Goal: Task Accomplishment & Management: Use online tool/utility

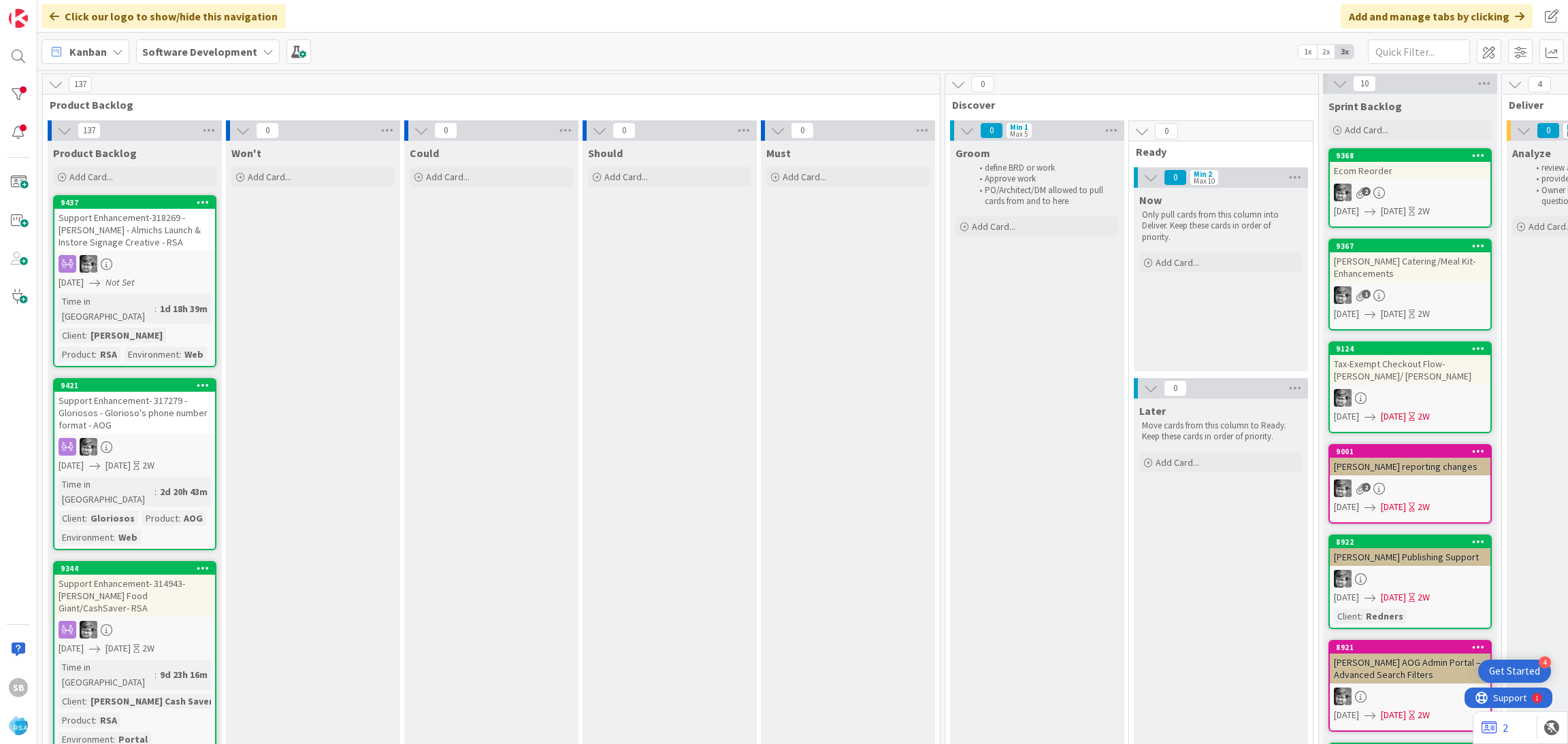
click at [239, 56] on b "Software Development" at bounding box center [200, 52] width 115 height 14
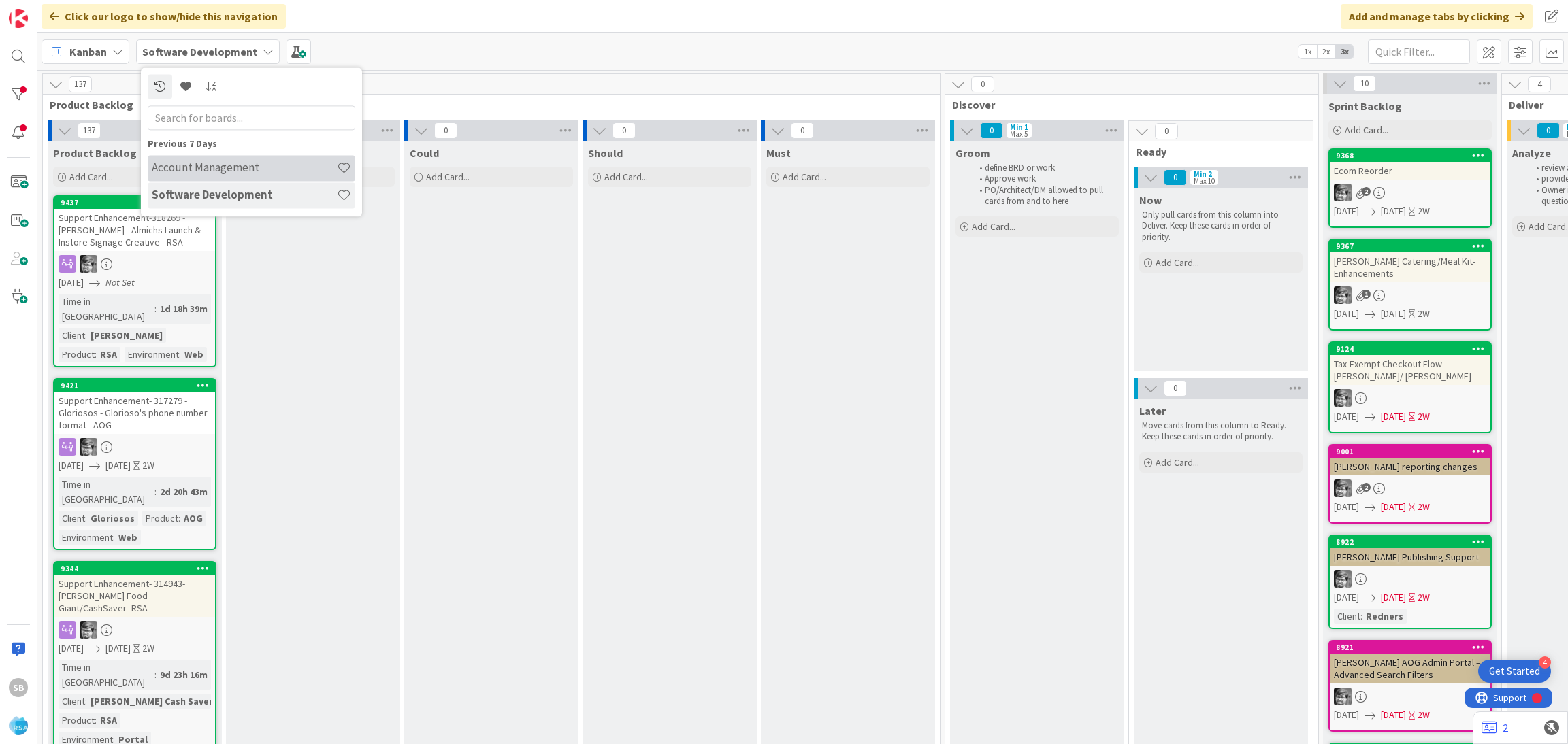
click at [235, 164] on h4 "Account Management" at bounding box center [244, 168] width 185 height 14
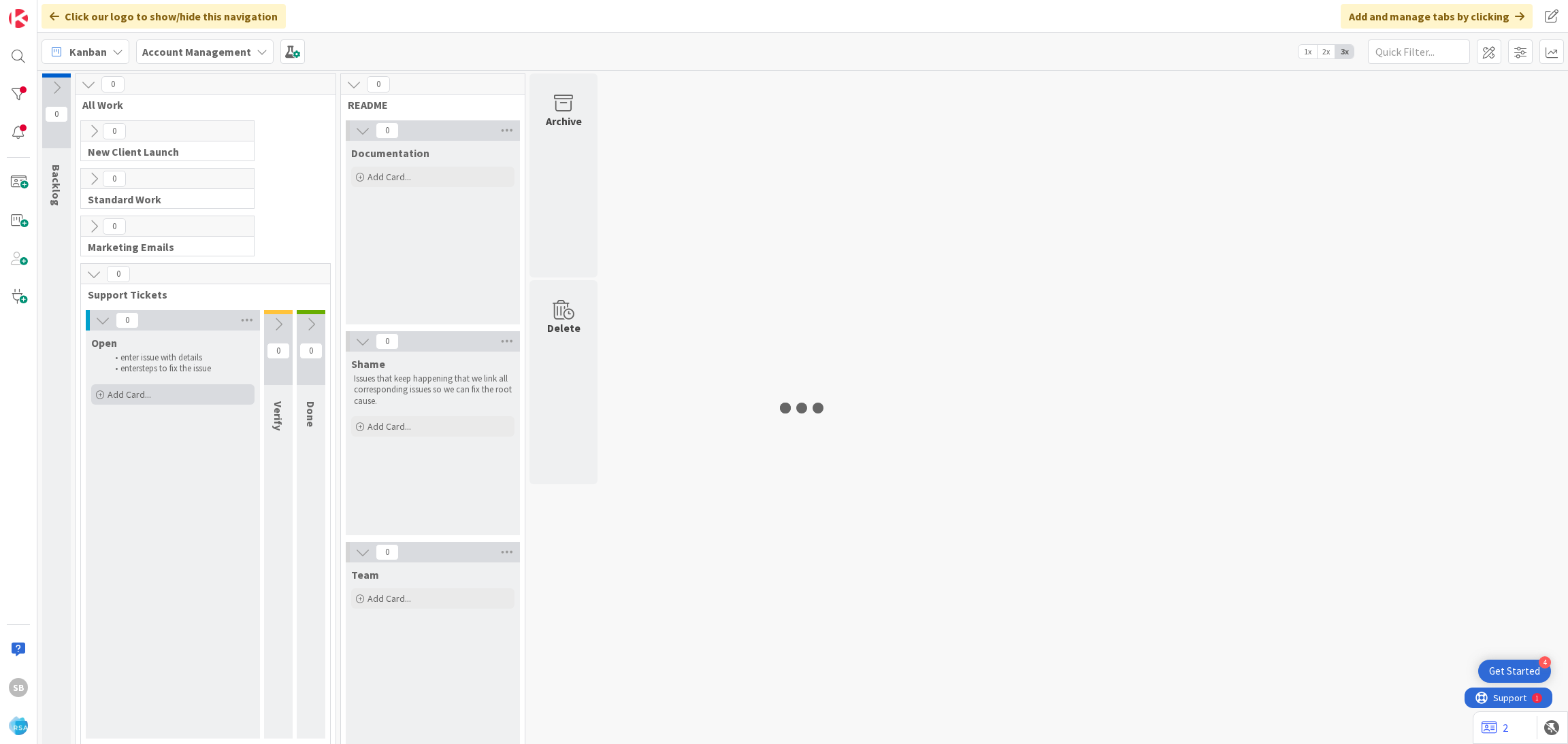
click at [147, 400] on span "Add Card..." at bounding box center [130, 395] width 44 height 12
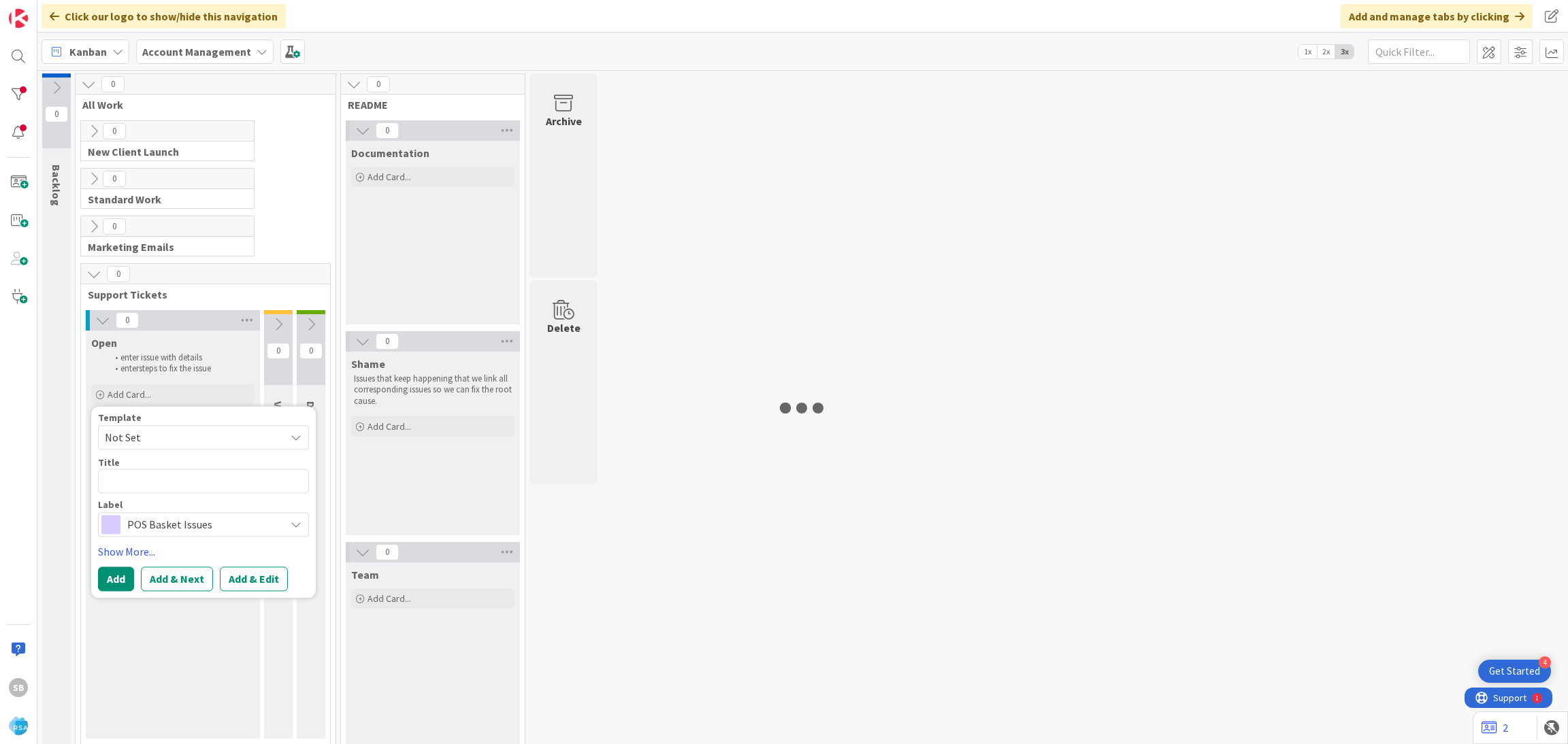
click at [149, 445] on span "Not Set" at bounding box center [190, 438] width 170 height 18
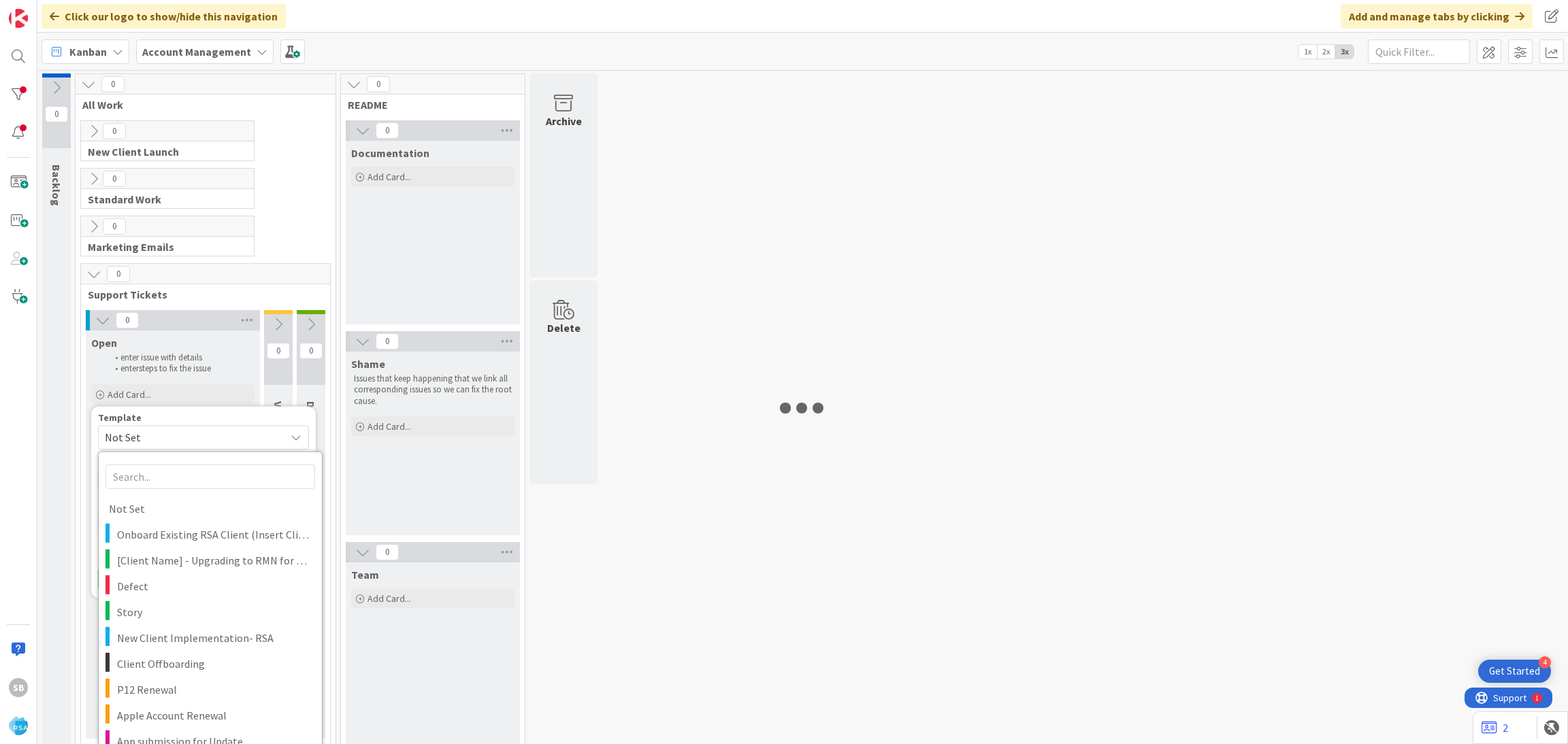
click at [732, 347] on div "0 Backlog 0 All Work 0 New Client Launch Process to track our 16 week launch pl…" at bounding box center [803, 417] width 1525 height 687
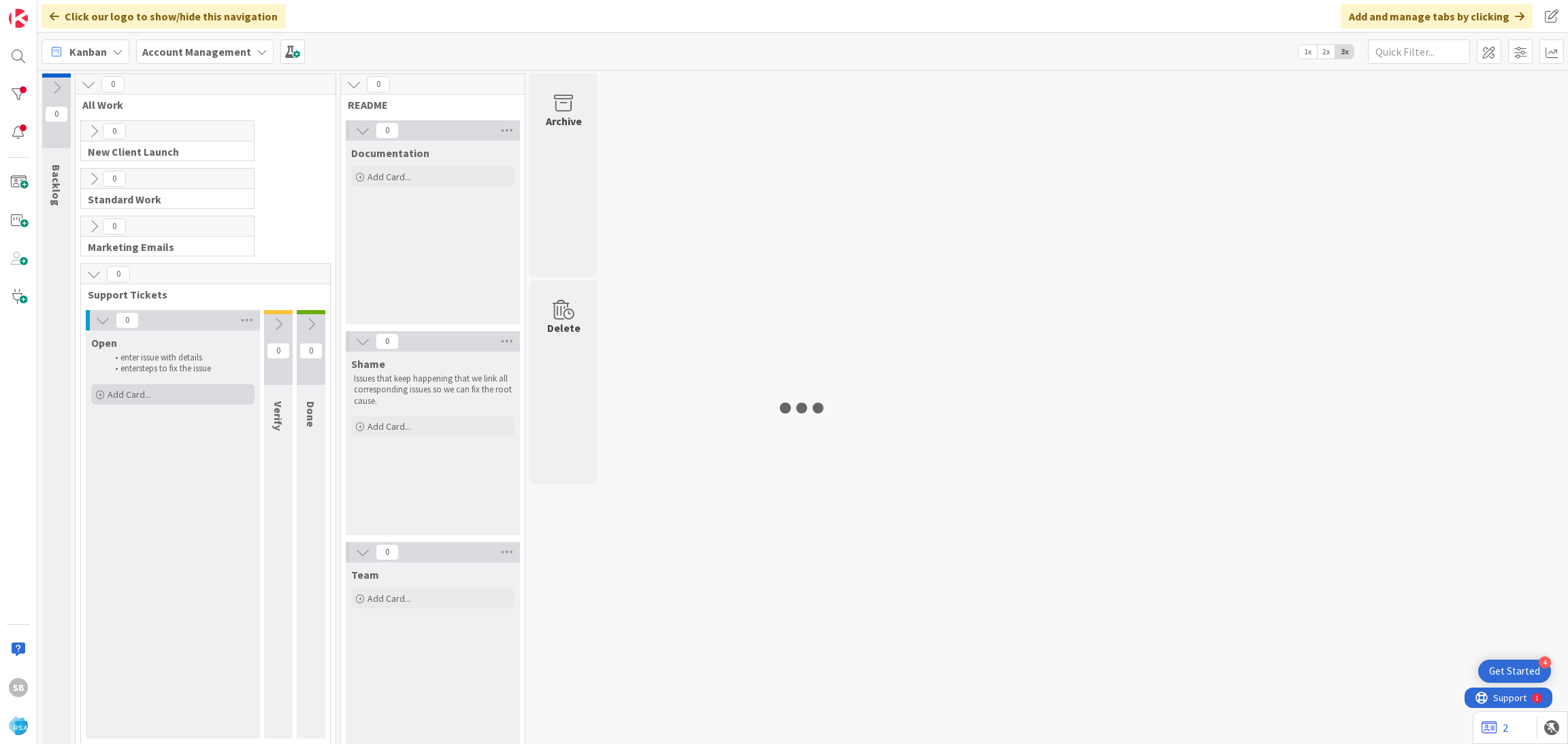
click at [170, 400] on div "Add Card..." at bounding box center [173, 395] width 163 height 21
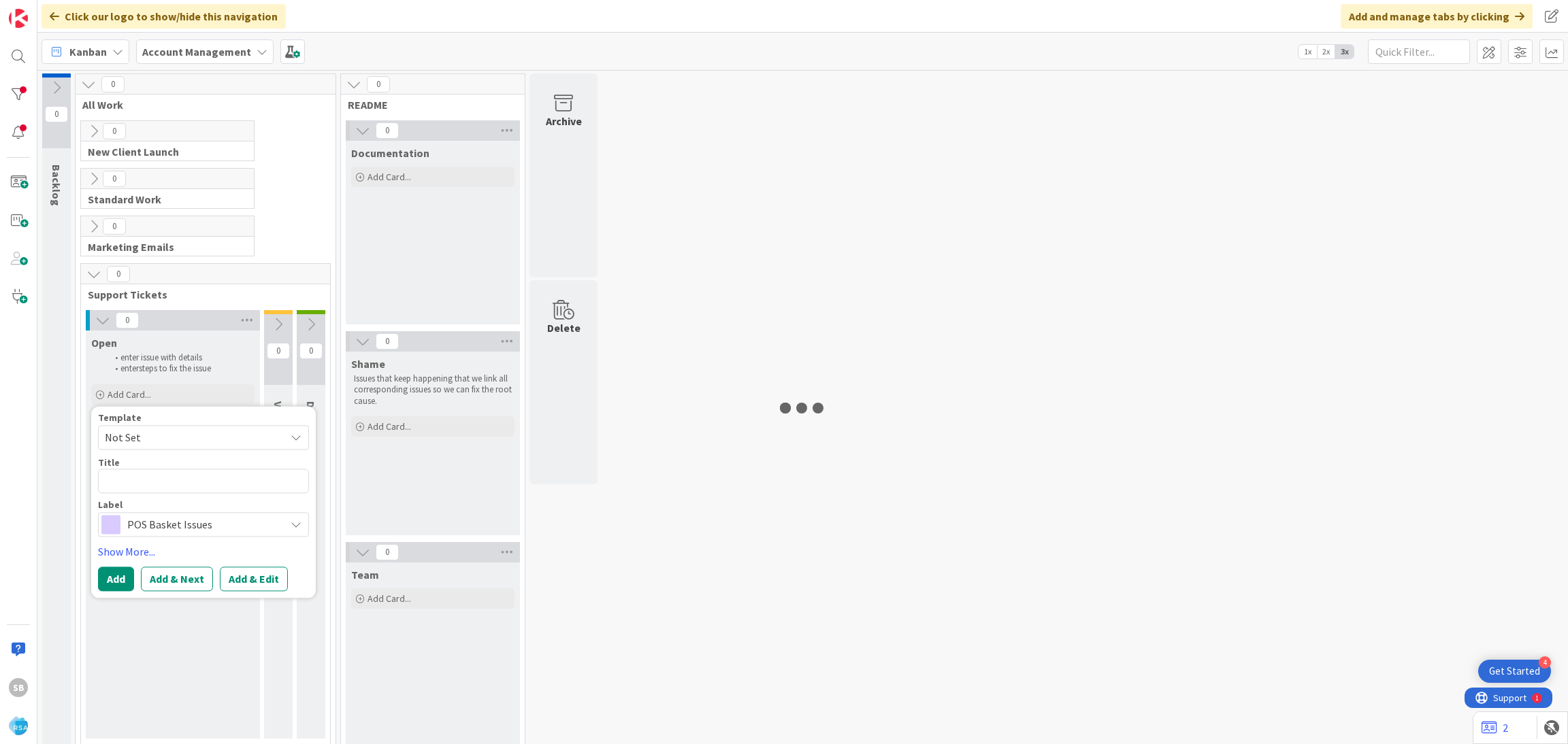
click at [170, 424] on div "Template Not Set Not Set Onboard Existing RSA Client (Insert Client Name) to Au…" at bounding box center [204, 432] width 211 height 37
click at [166, 432] on span "Not Set" at bounding box center [190, 438] width 170 height 18
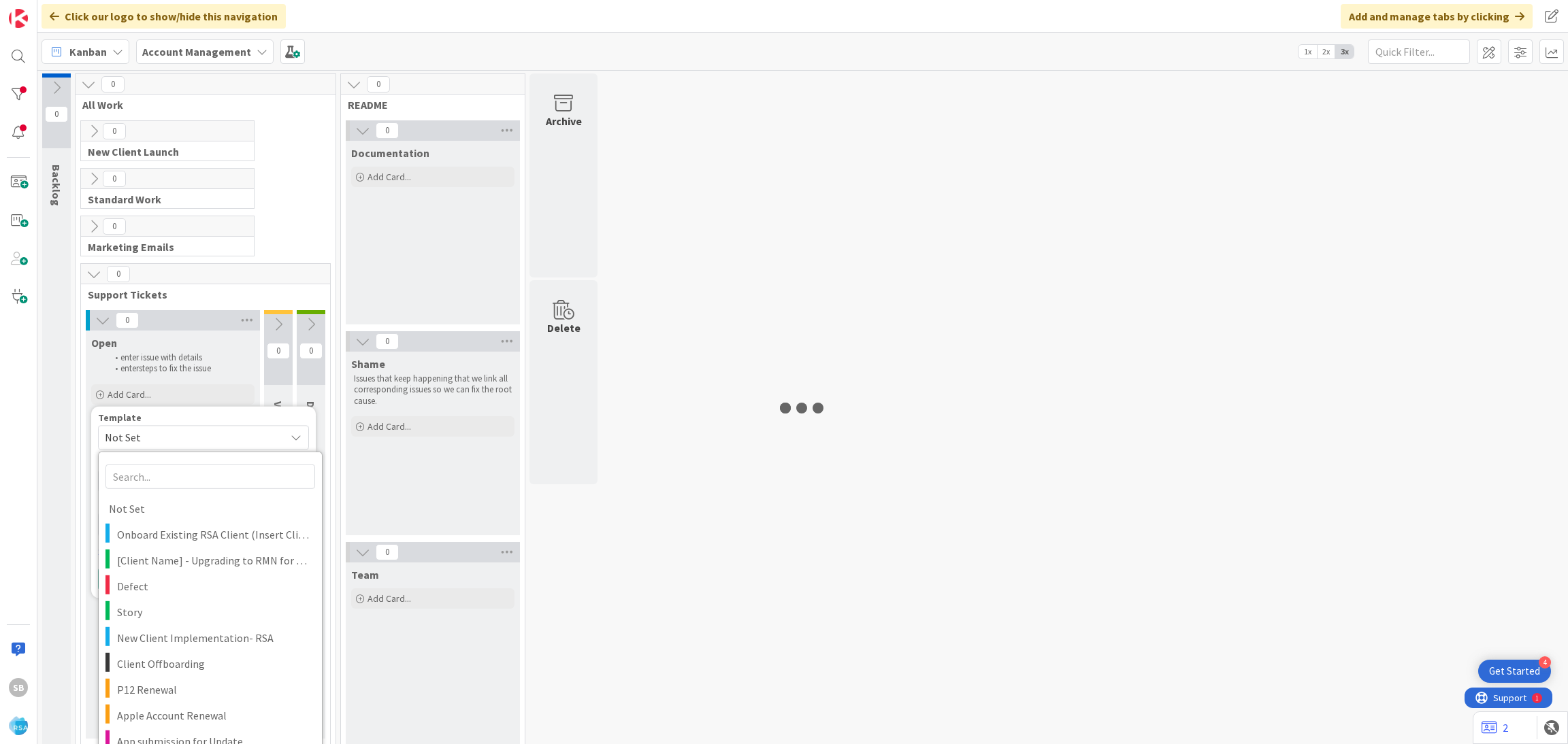
click at [222, 420] on div "Template" at bounding box center [204, 418] width 211 height 10
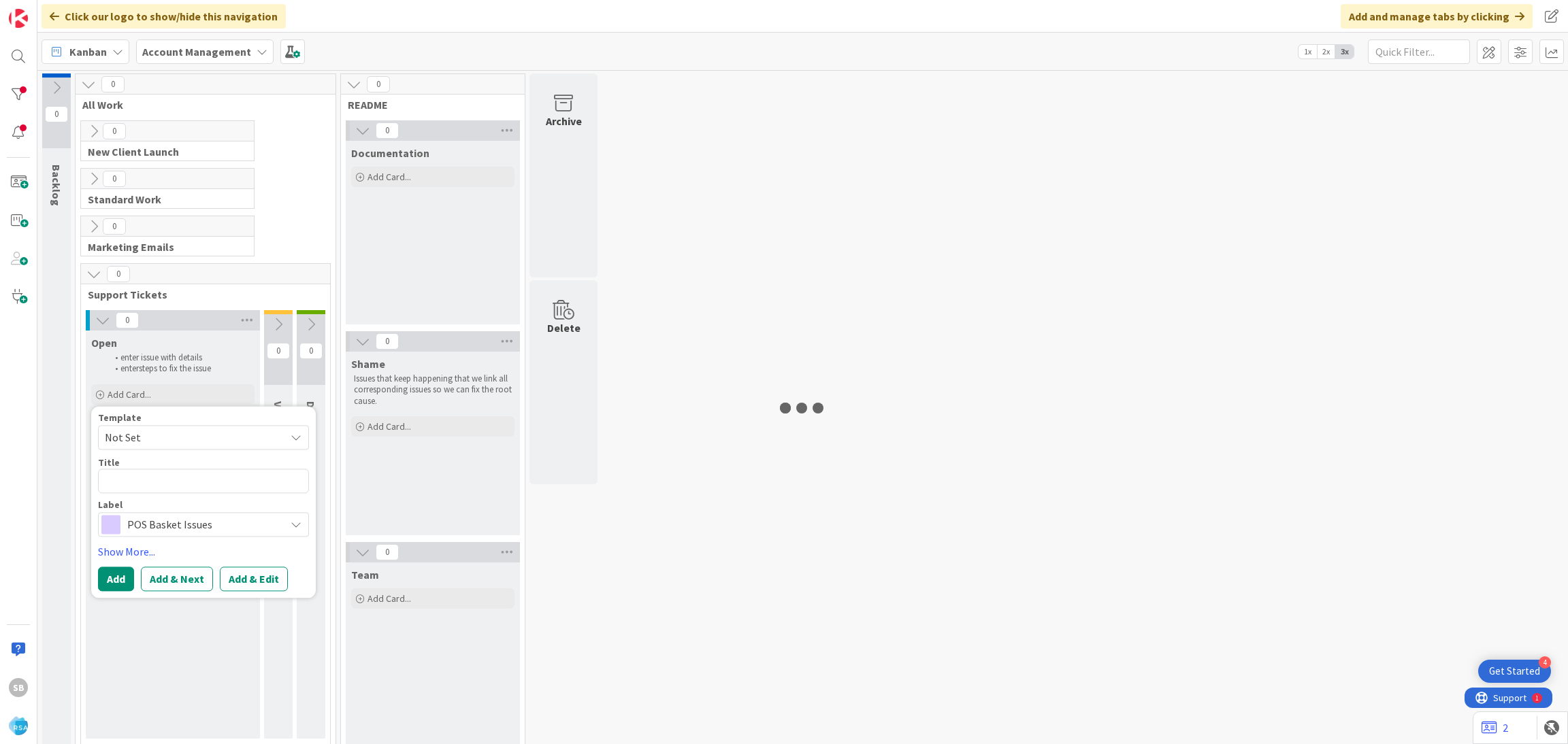
click at [204, 436] on span "Not Set" at bounding box center [190, 438] width 170 height 18
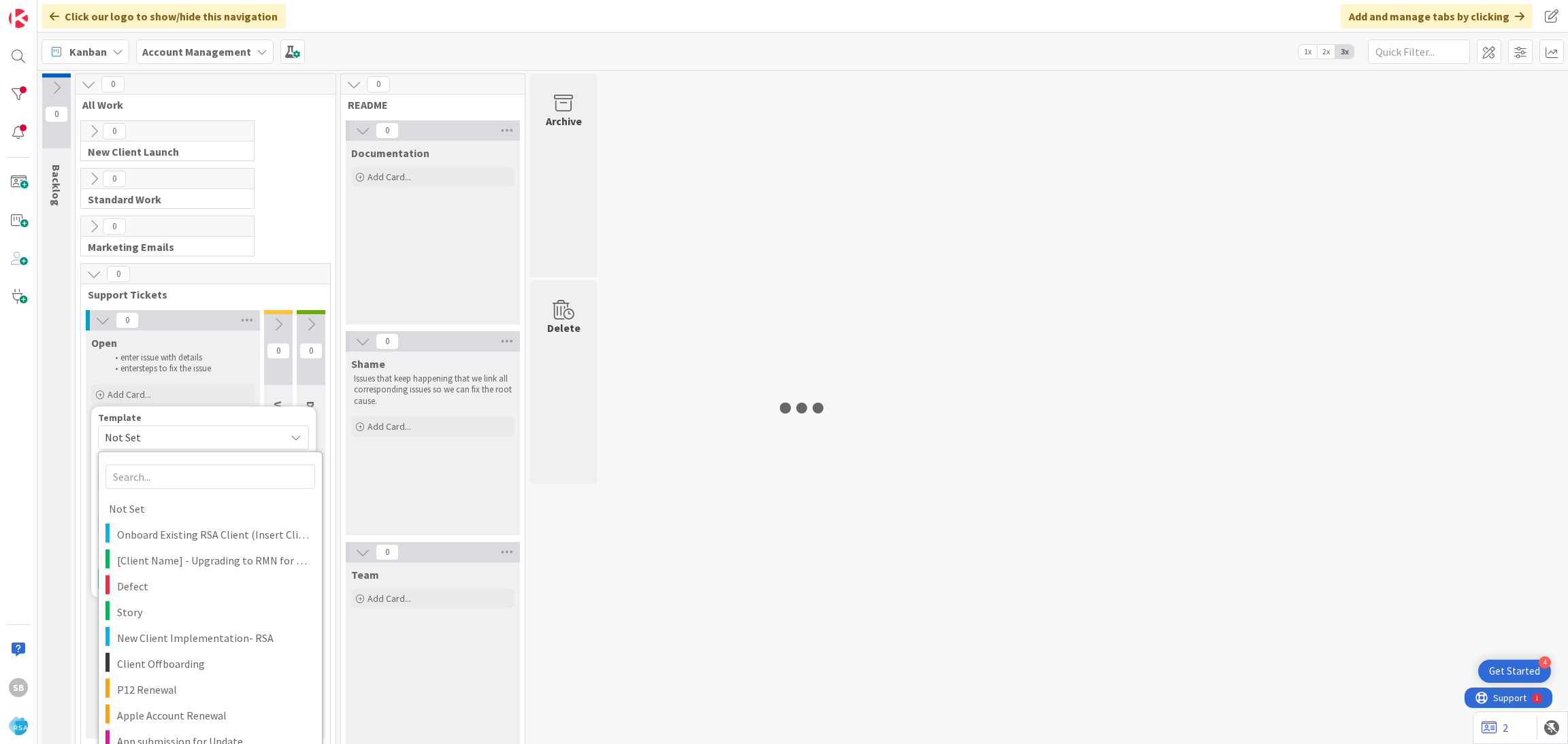
click at [204, 436] on span "Not Set" at bounding box center [190, 438] width 170 height 18
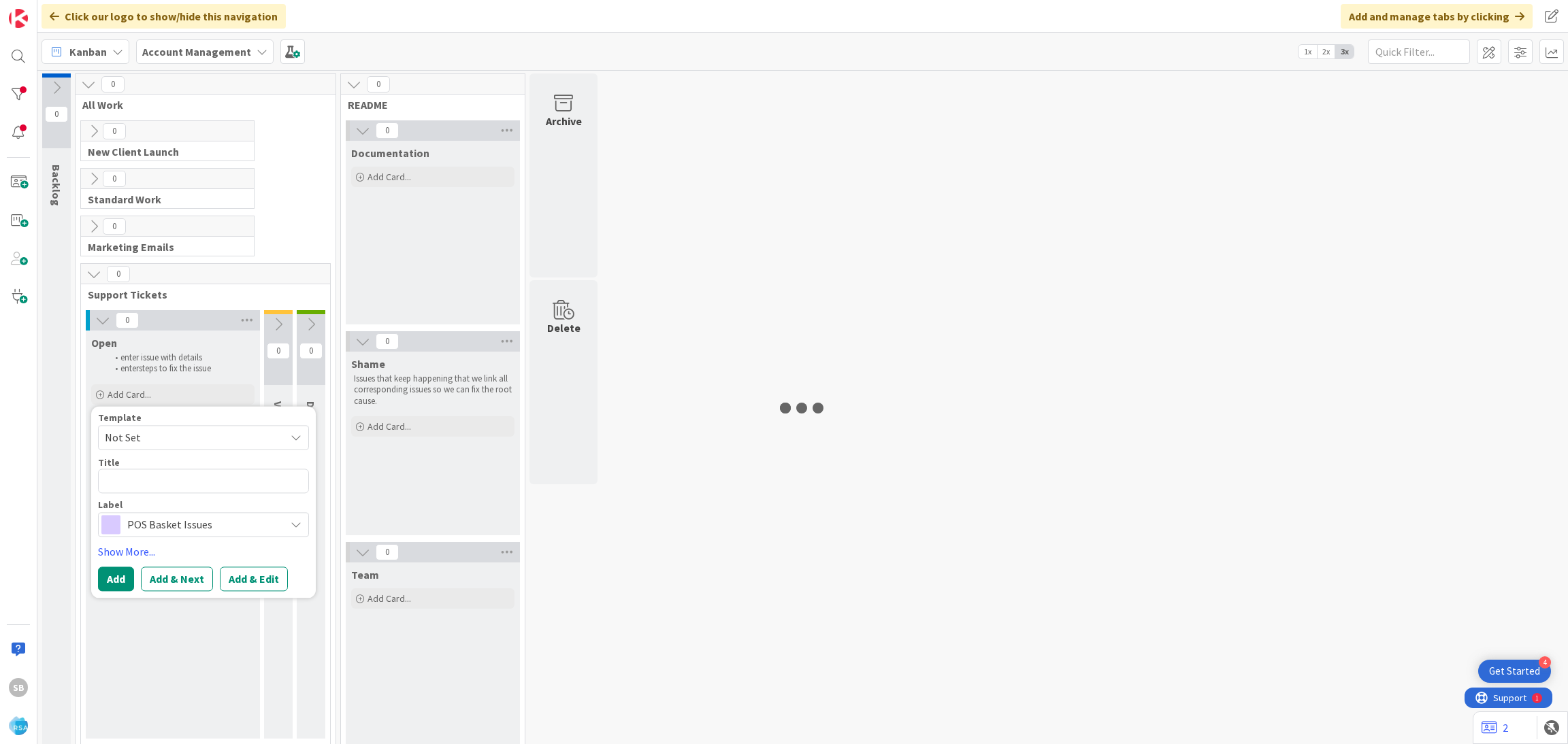
click at [149, 433] on span "Not Set" at bounding box center [190, 438] width 170 height 18
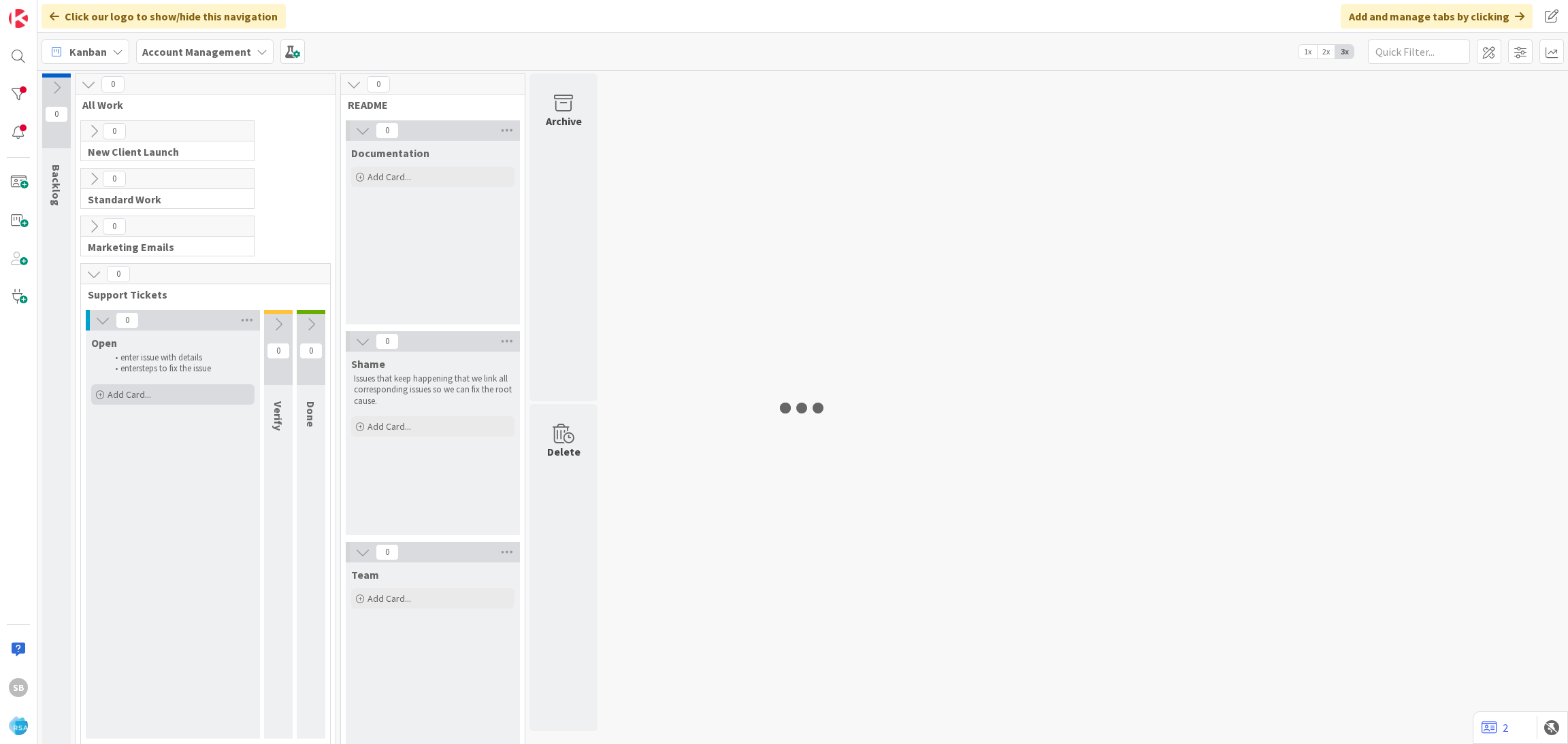
click at [151, 399] on span "Add Card..." at bounding box center [130, 395] width 44 height 12
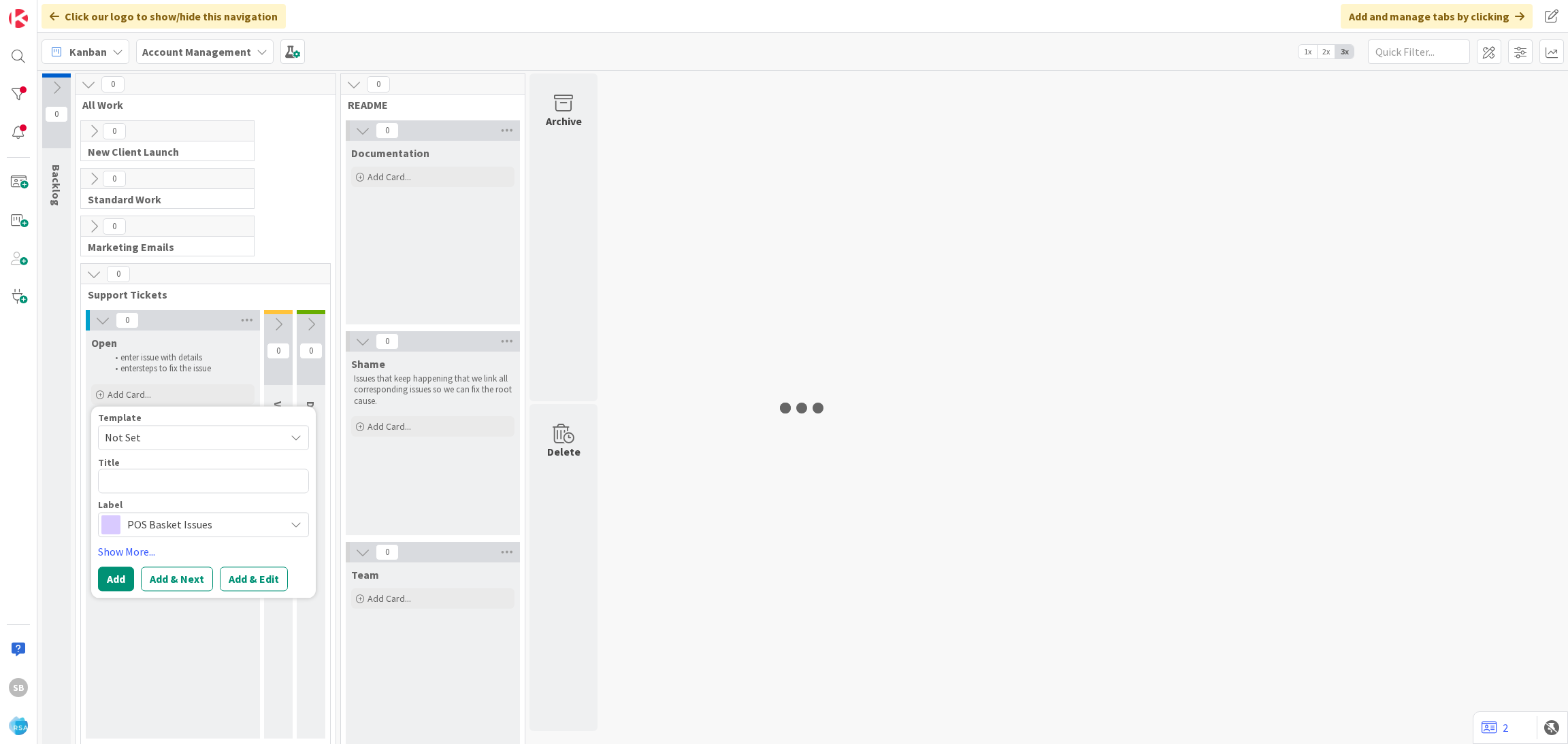
click at [150, 434] on span "Not Set" at bounding box center [190, 438] width 170 height 18
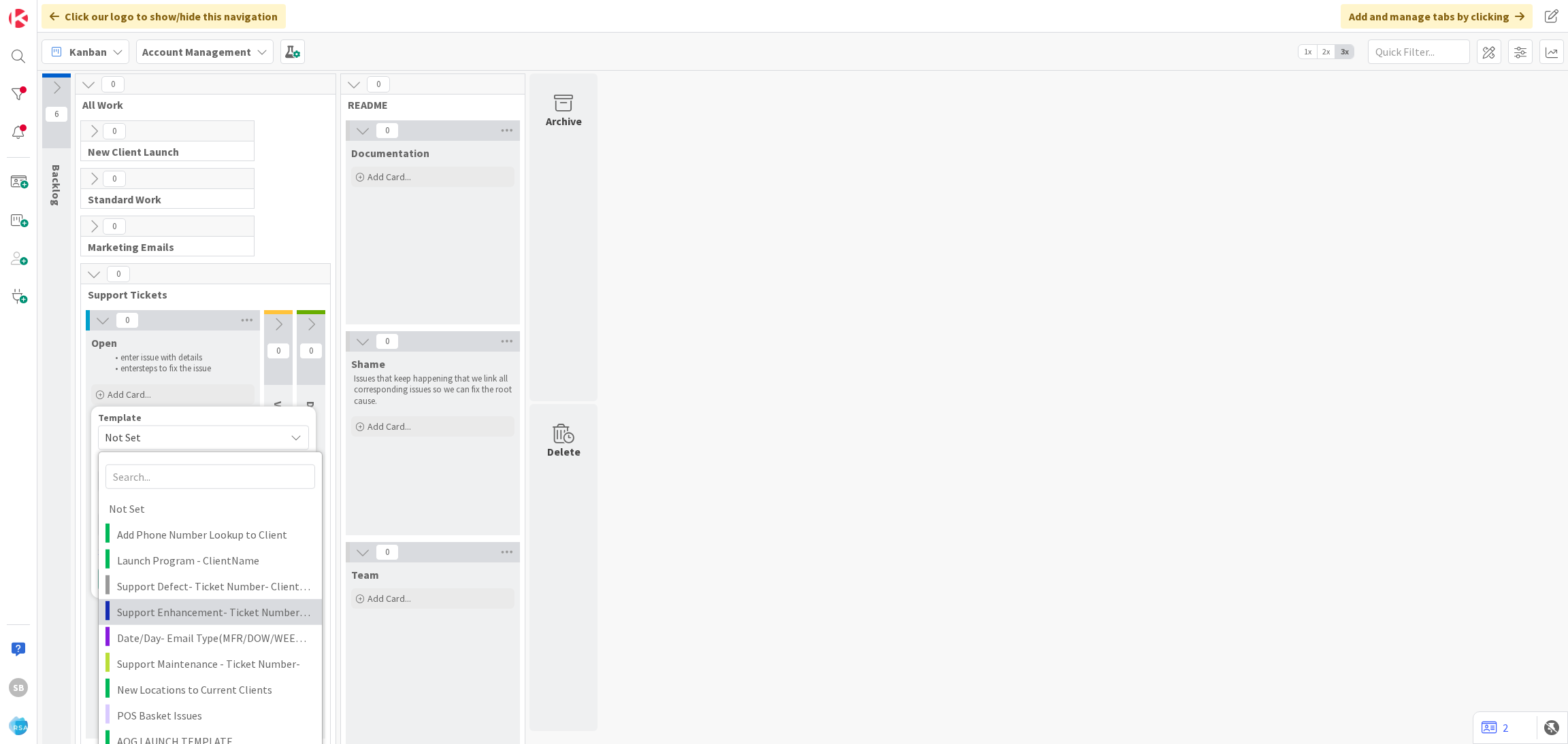
click at [202, 608] on span "Support Enhancement- Ticket Number- Client Name- Product Name" at bounding box center [215, 612] width 195 height 18
type textarea "x"
type textarea "Support Enhancement- Ticket Number- Client Name- Product Name"
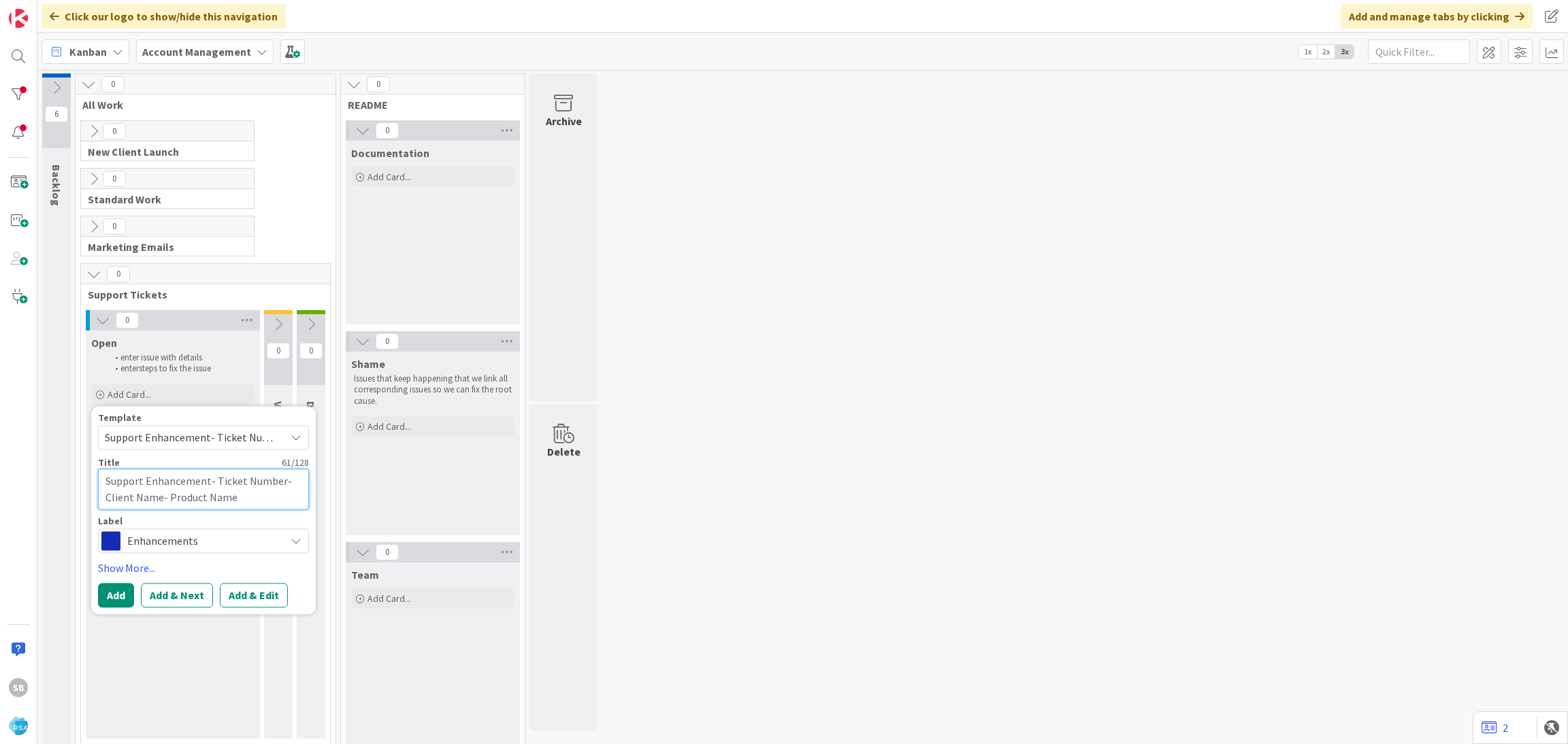
drag, startPoint x: 212, startPoint y: 483, endPoint x: 280, endPoint y: 508, distance: 72.4
click at [280, 508] on textarea "Support Enhancement- Ticket Number- Client Name- Product Name" at bounding box center [204, 489] width 211 height 41
type textarea "x"
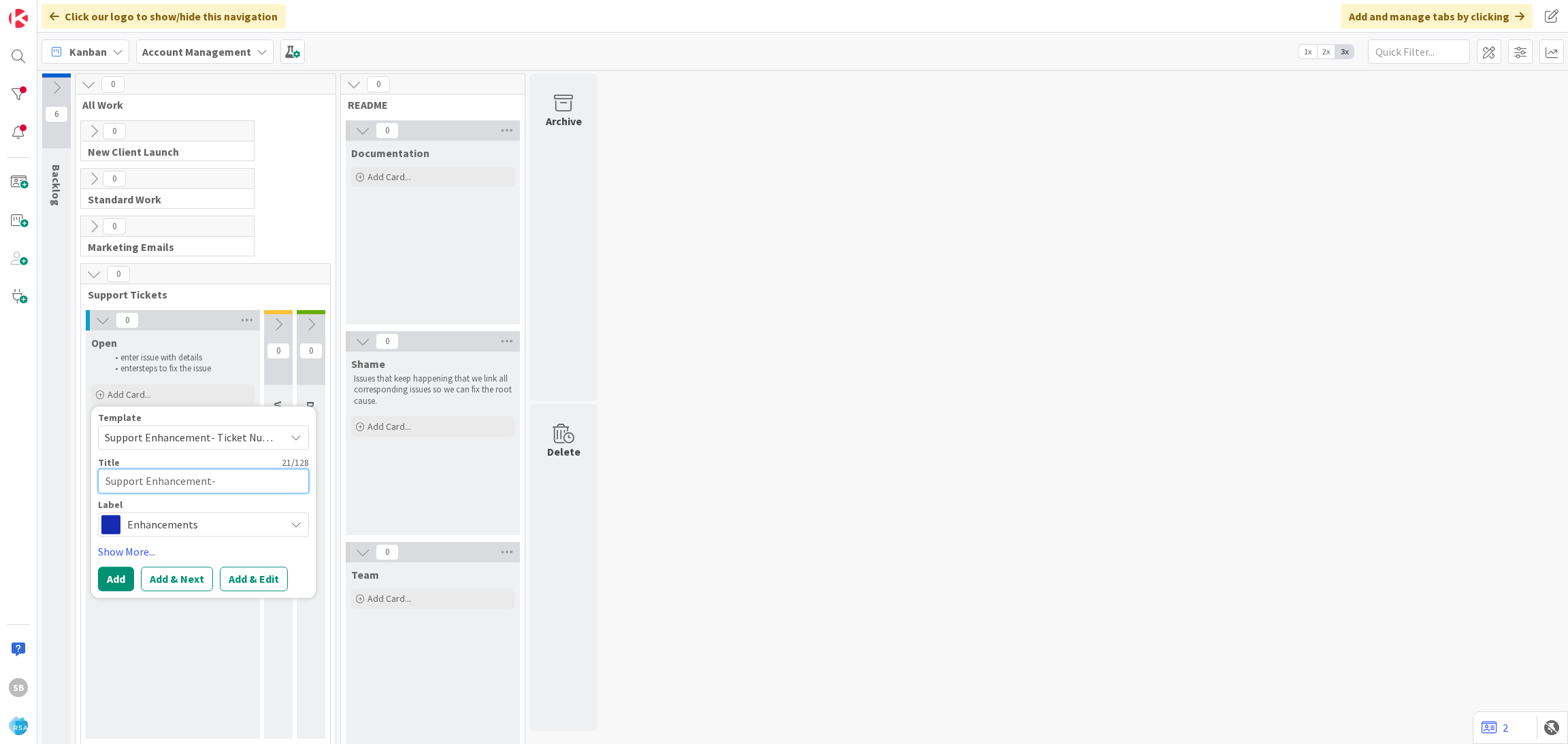
type textarea "Support Enhancement-"
paste textarea "311189"
type textarea "x"
type textarea "Support Enhancement- 311189"
type textarea "x"
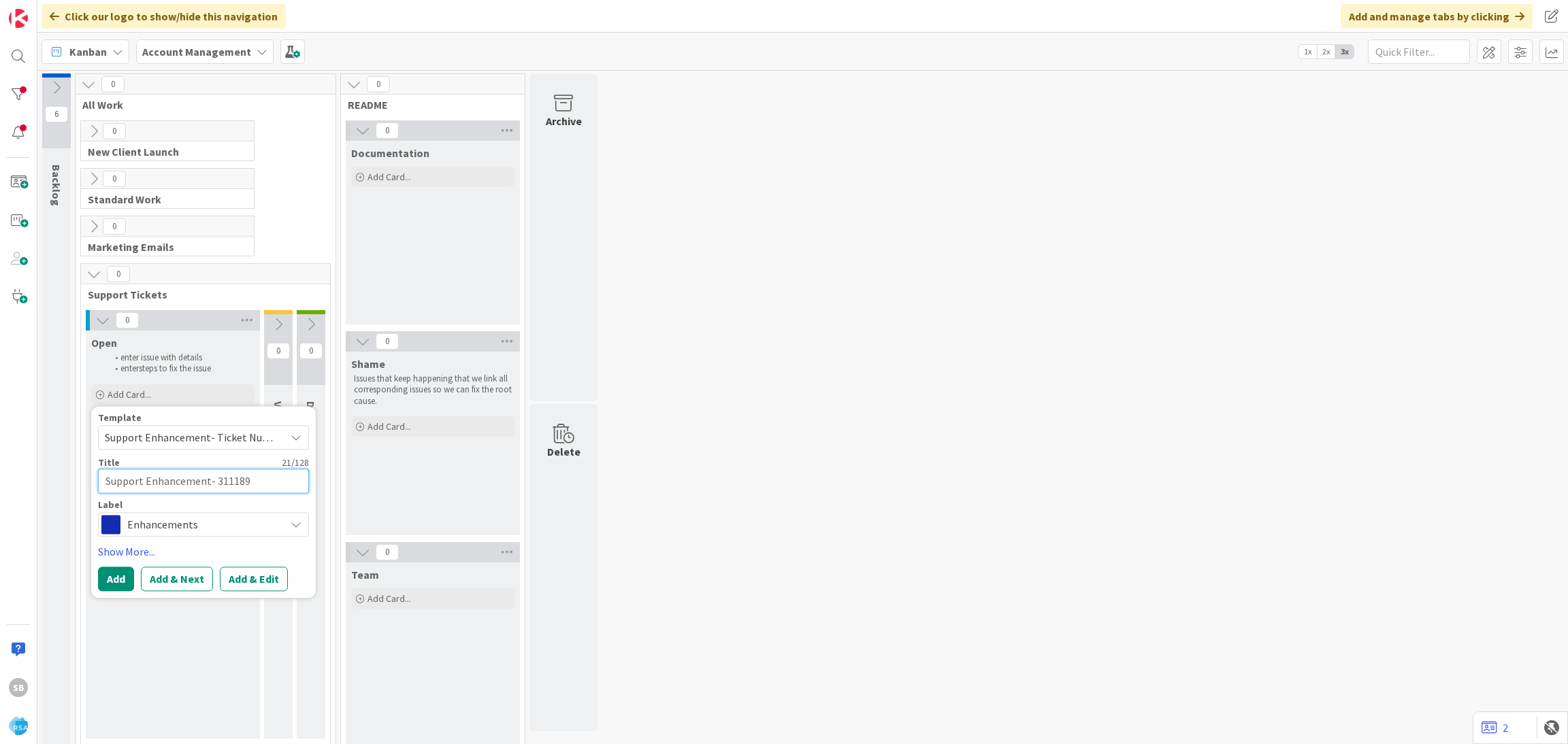
type textarea "Support Enhancement- 311189"
type textarea "x"
type textarea "Support Enhancement- 311189 -"
paste textarea "Holiday Market"
type textarea "x"
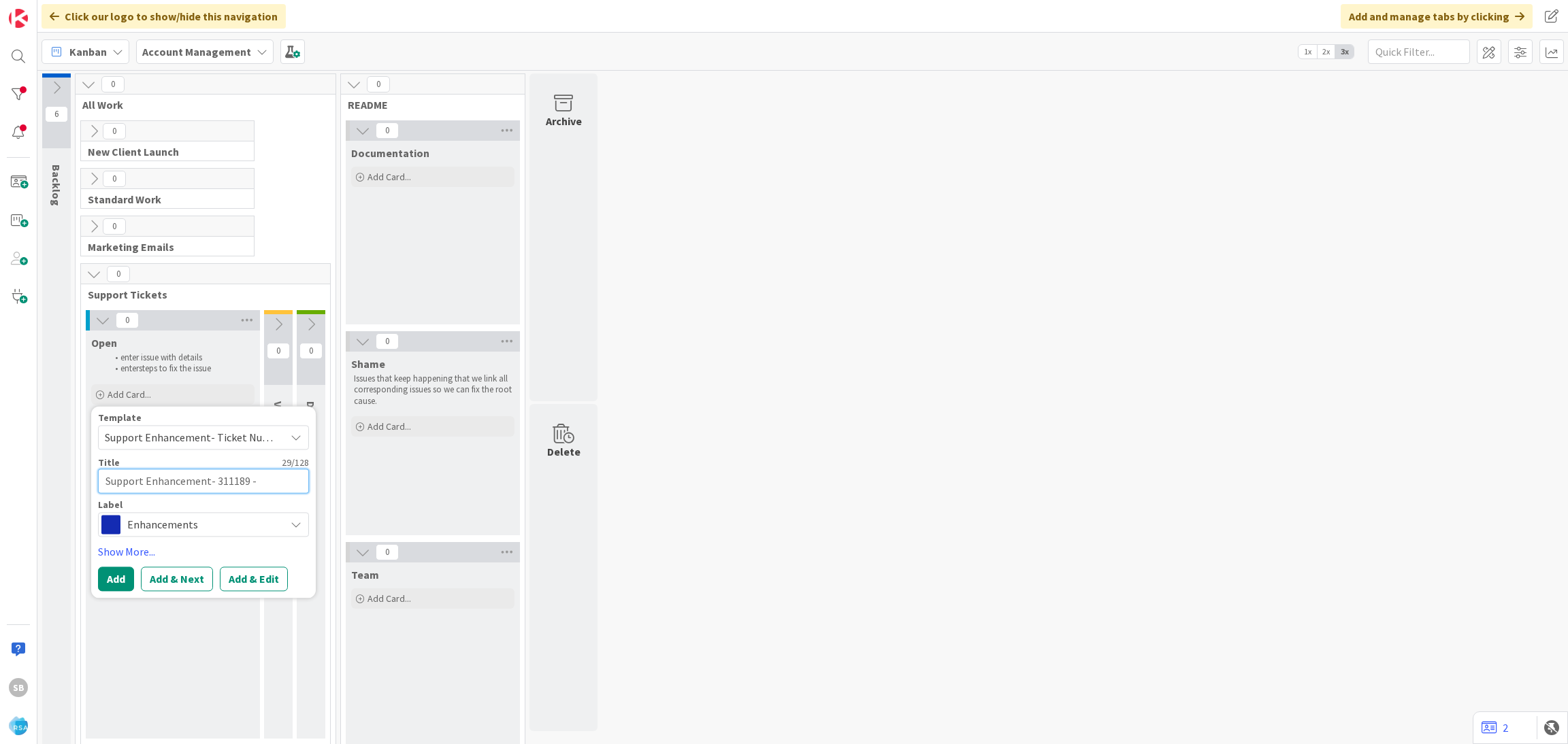
type textarea "Support Enhancement- 311189 -Holiday Market"
type textarea "x"
type textarea "Support Enhancement- 311189 -Holiday Market"
type textarea "x"
type textarea "Support Enhancement- 311189 -Holiday Market"
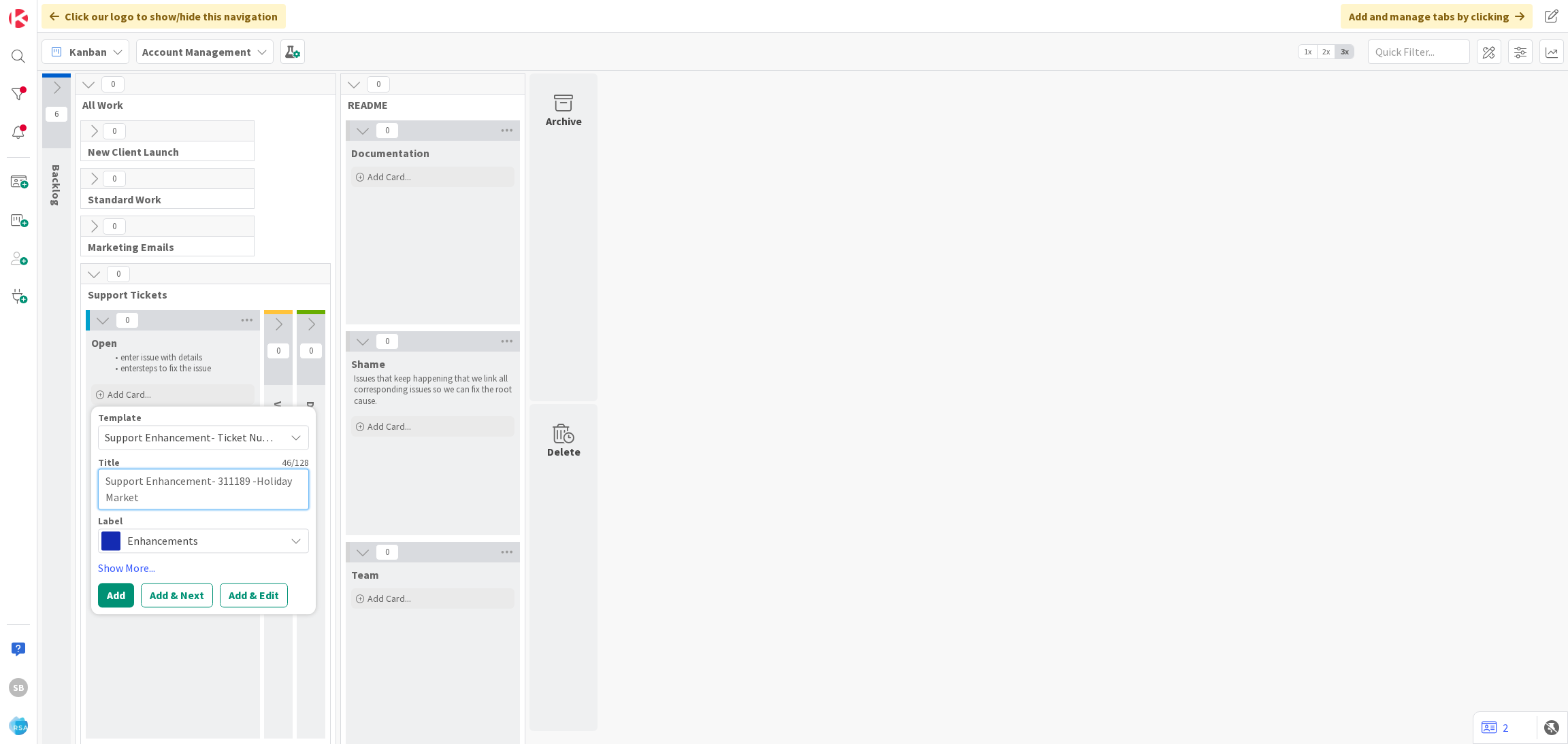
type textarea "x"
type textarea "Support Enhancement- 311189 -Holiday Market"
type textarea "x"
type textarea "Support Enhancement- 311189 -Holiday Market -"
type textarea "x"
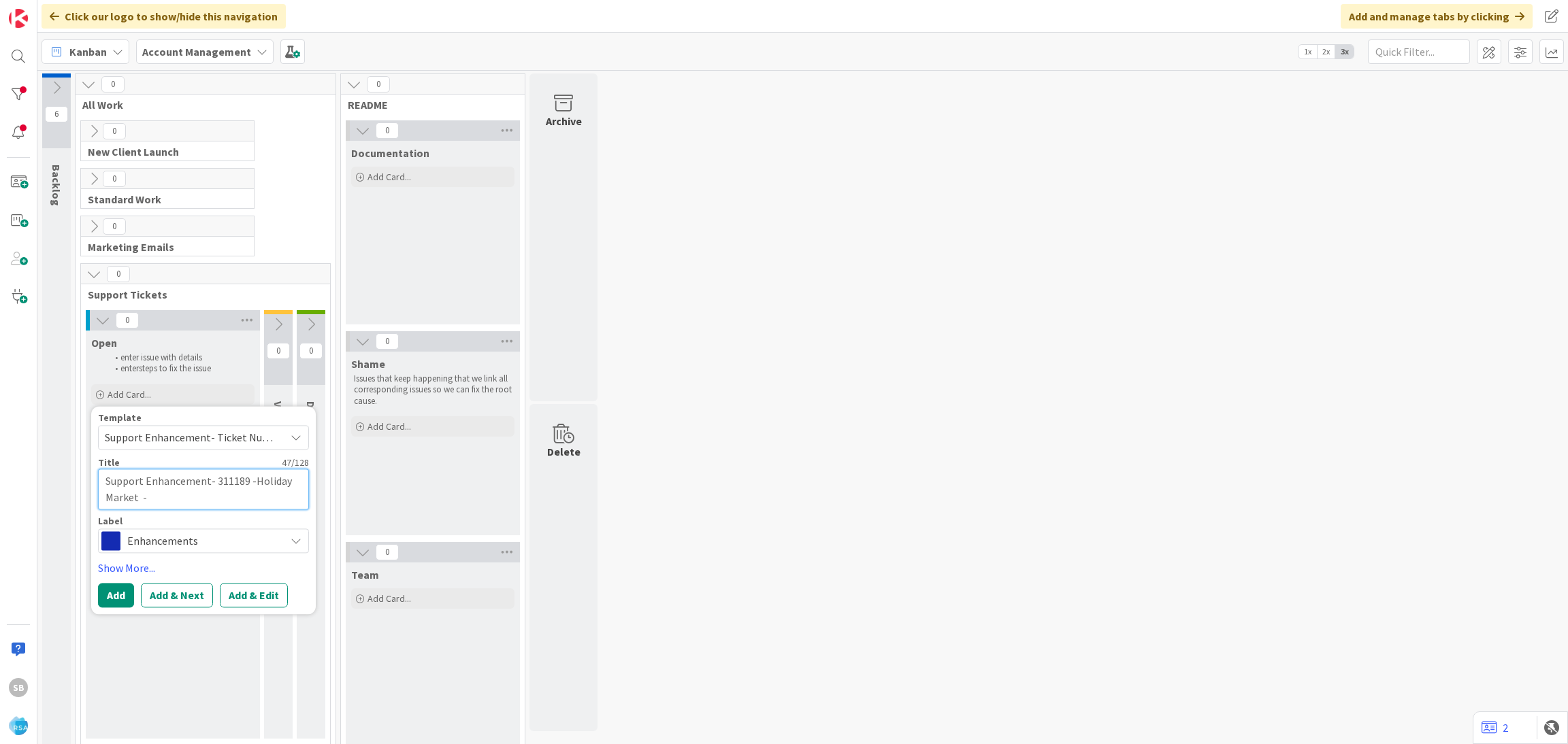
type textarea "Support Enhancement- 311189 -Holiday Market -"
paste textarea "Continuing to Print Wrong Sandwich Prices"
type textarea "x"
type textarea "Support Enhancement- 311189 -Holiday Market - Continuing to Print Wrong Sandwic…"
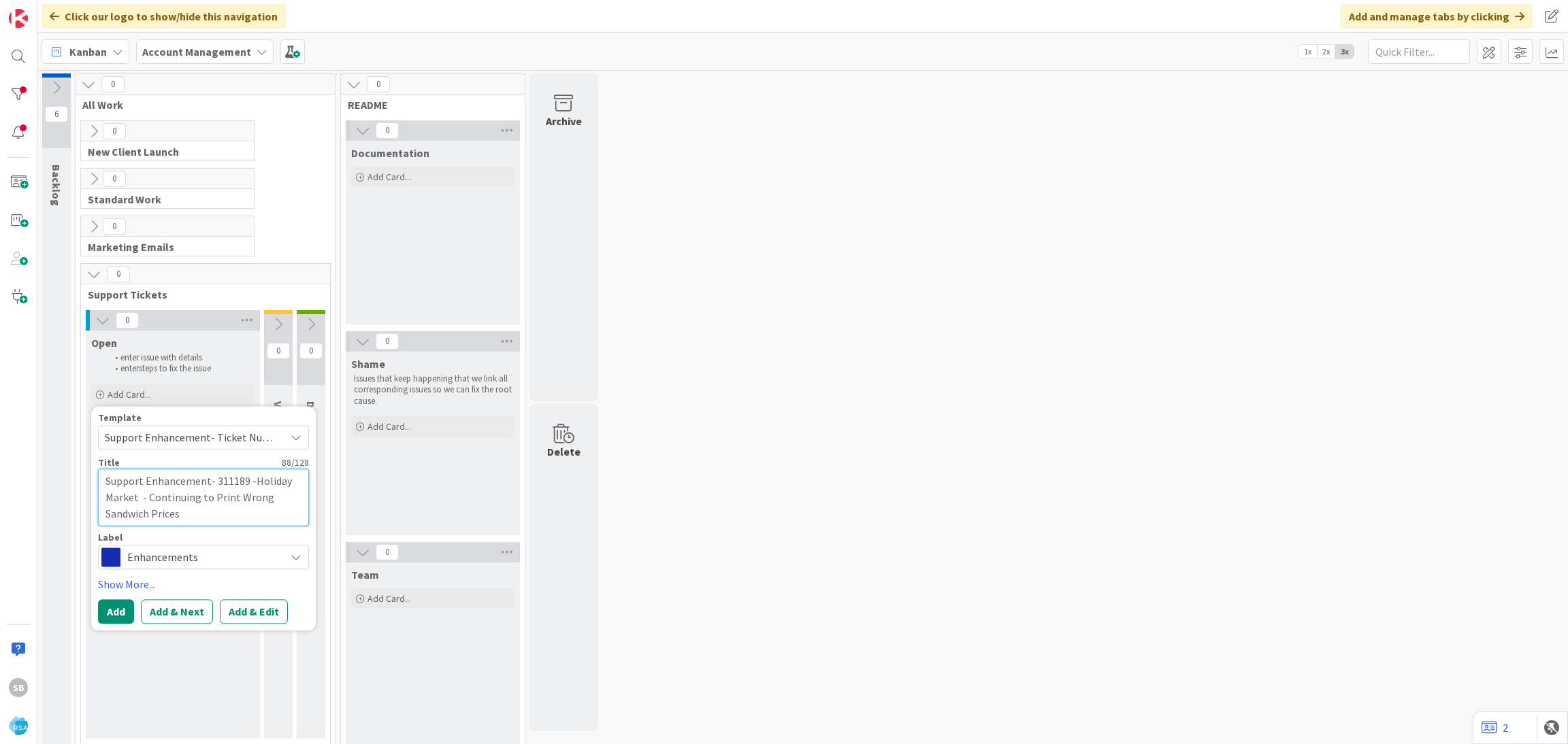
type textarea "x"
type textarea "Support Enhancement- 311189 -Holiday Market - Continuing to Print Wrong Sandwic…"
type textarea "x"
type textarea "Support Enhancement- 311189 -Holiday Market - Continuing to Print Wrong Sandwic…"
type textarea "x"
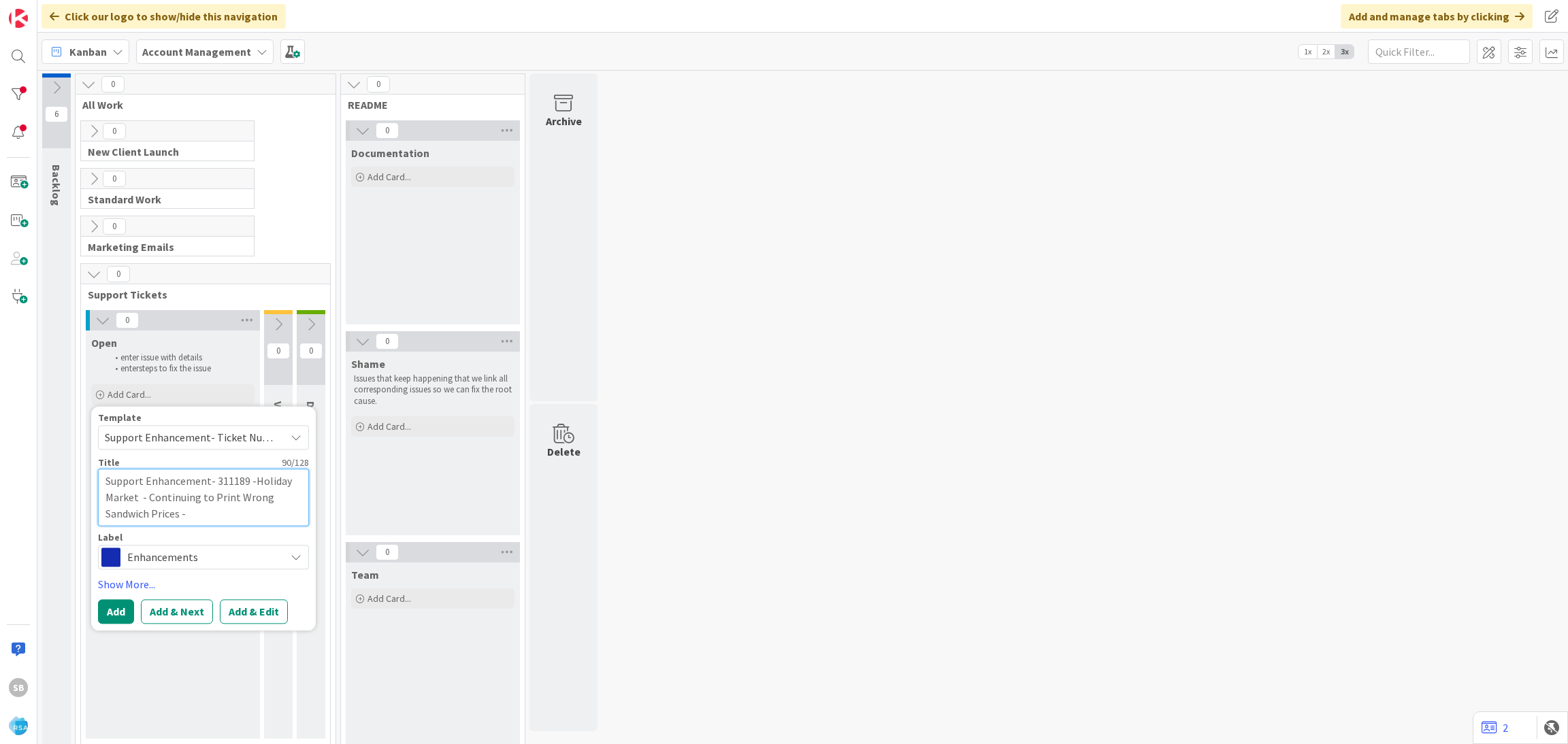
type textarea "Support Enhancement- 311189 -Holiday Market - Continuing to Print Wrong Sandwic…"
type textarea "x"
type textarea "Support Enhancement- 311189 -Holiday Market - Continuing to Print Wrong Sandwic…"
type textarea "x"
type textarea "Support Enhancement- 311189 -Holiday Market - Continuing to Print Wrong Sandwic…"
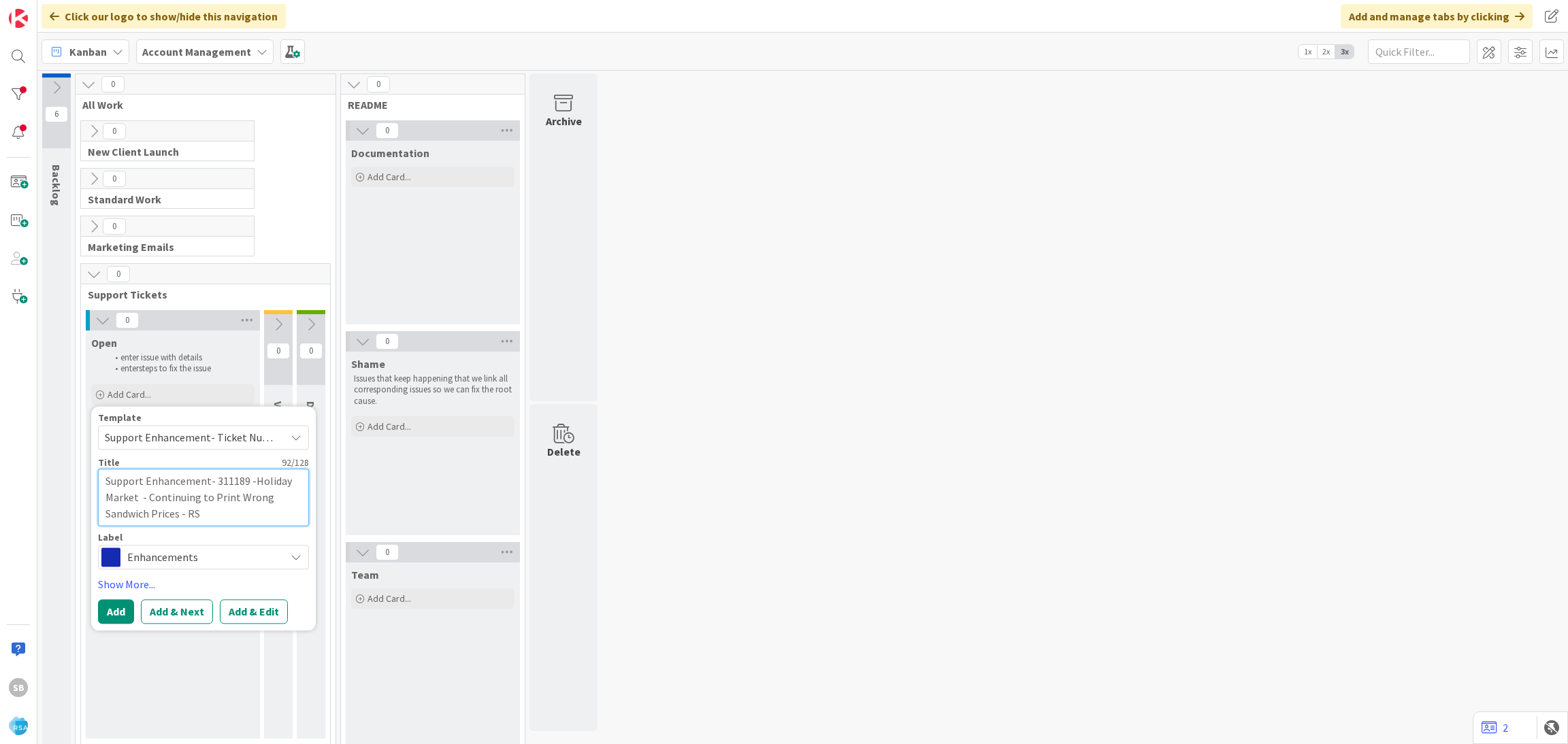
type textarea "x"
type textarea "Support Enhancement- 311189 -Holiday Market - Continuing to Print Wrong Sandwic…"
type textarea "x"
type textarea "Support Enhancement- 311189 -Holiday Market - Continuing to Print Wrong Sandwic…"
type textarea "x"
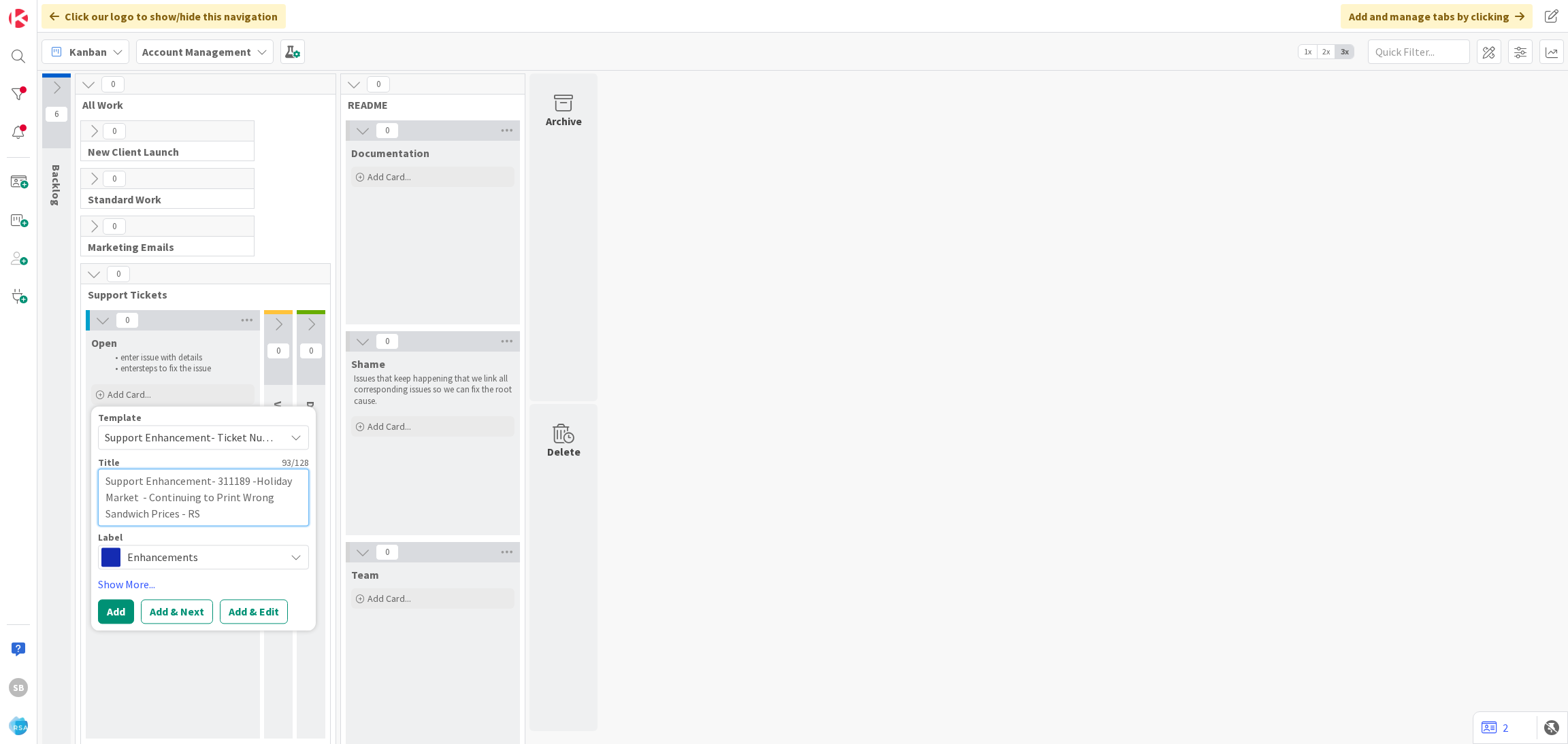
type textarea "Support Enhancement- 311189 -Holiday Market - Continuing to Print Wrong Sandwic…"
type textarea "x"
type textarea "Support Enhancement- 311189 -Holiday Market - Continuing to Print Wrong Sandwic…"
type textarea "x"
type textarea "Support Enhancement- 311189 -Holiday Market - Continuing to Print Wrong Sandwic…"
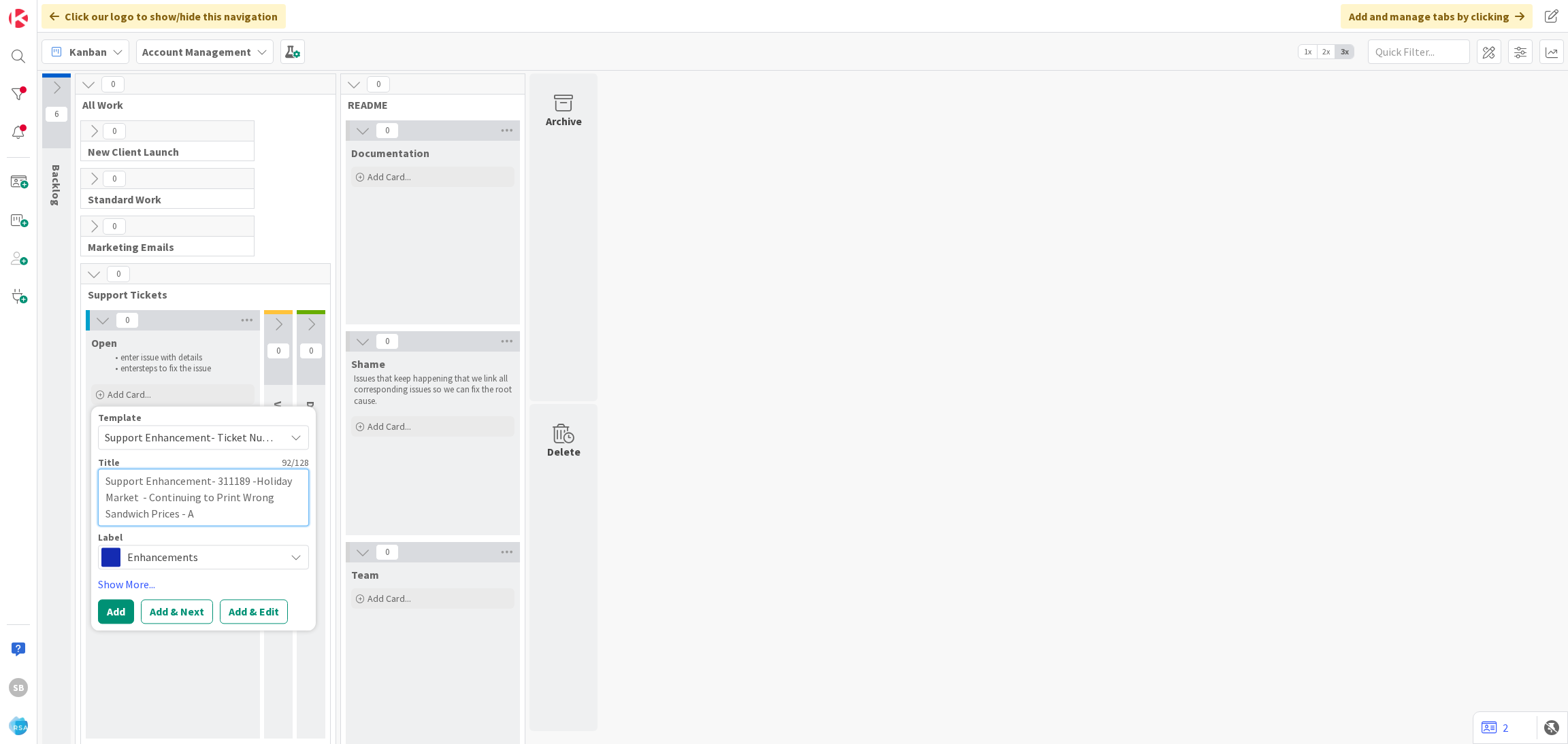
type textarea "x"
type textarea "Support Enhancement- 311189 -Holiday Market - Continuing to Print Wrong Sandwic…"
type textarea "x"
type textarea "Support Enhancement- 311189 -Holiday Market - Continuing to Print Wrong Sandwic…"
click at [277, 609] on button "Add & Edit" at bounding box center [254, 612] width 68 height 25
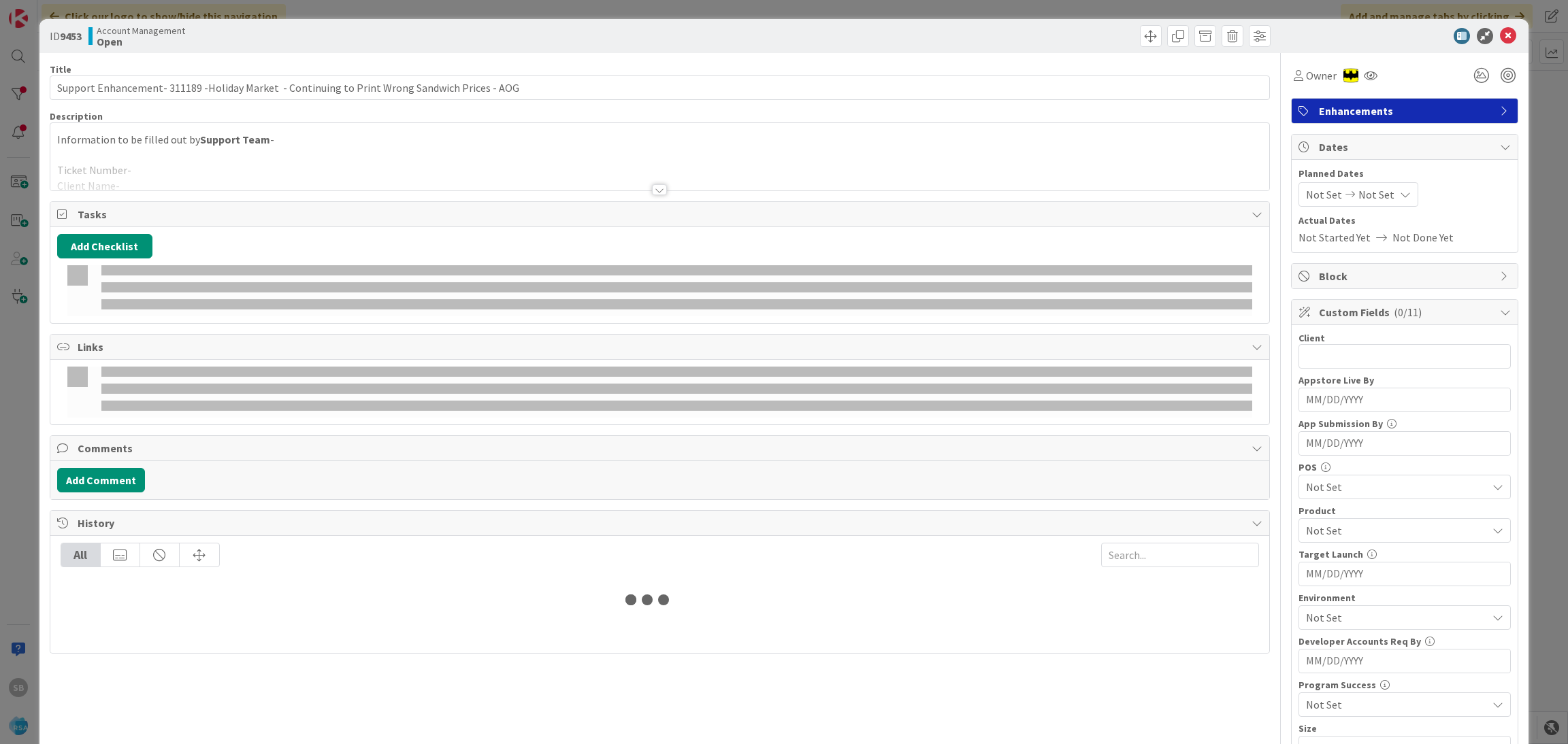
click at [266, 177] on div at bounding box center [660, 173] width 1220 height 35
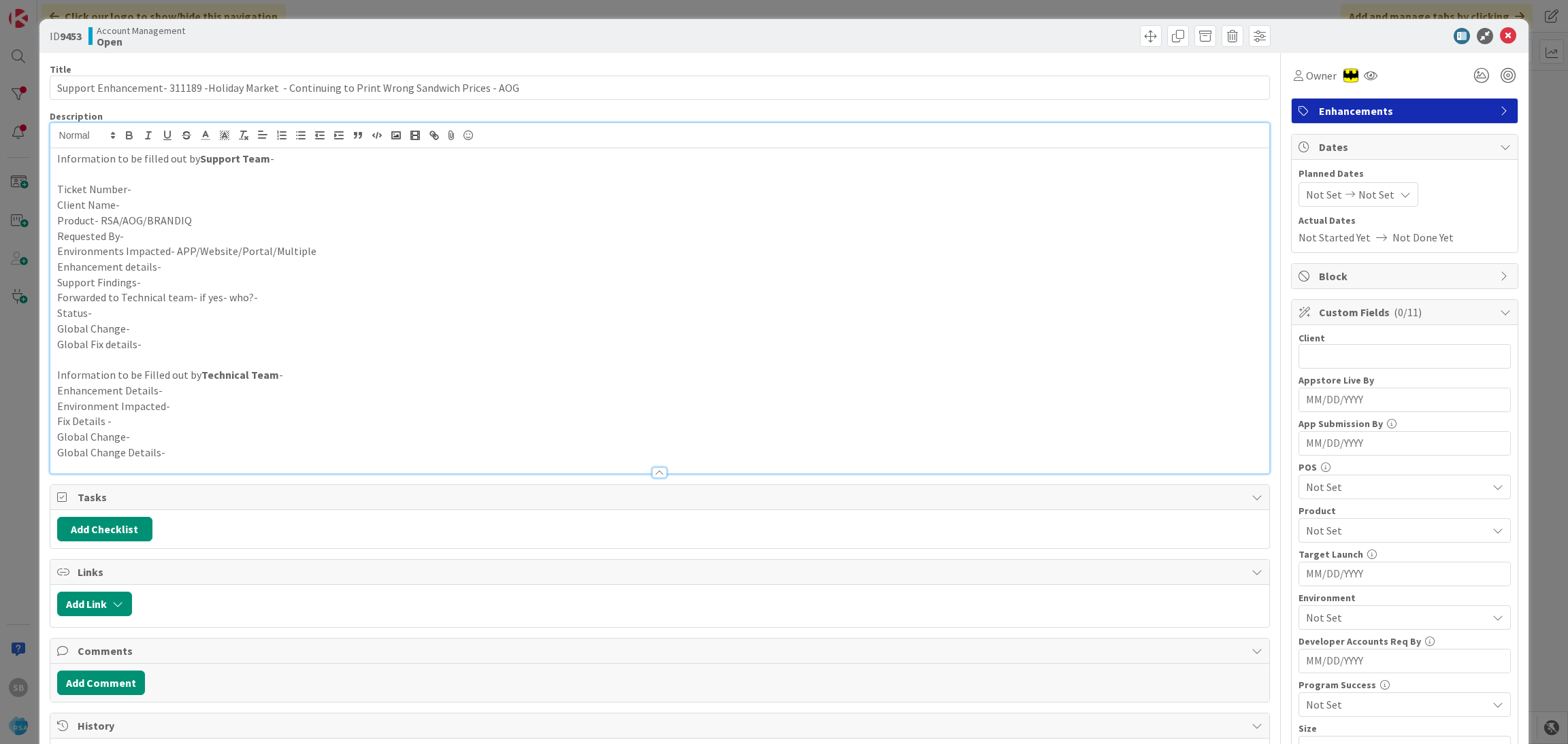
click at [254, 177] on p at bounding box center [660, 174] width 1206 height 16
click at [223, 186] on p "Ticket Number-" at bounding box center [660, 189] width 1206 height 16
click at [179, 197] on p "Ticket Number- 311189" at bounding box center [660, 189] width 1206 height 16
click at [145, 197] on p "Client Name-" at bounding box center [660, 205] width 1206 height 16
click at [203, 227] on p "Product- RSA/AOG/BRANDIQ" at bounding box center [660, 221] width 1206 height 16
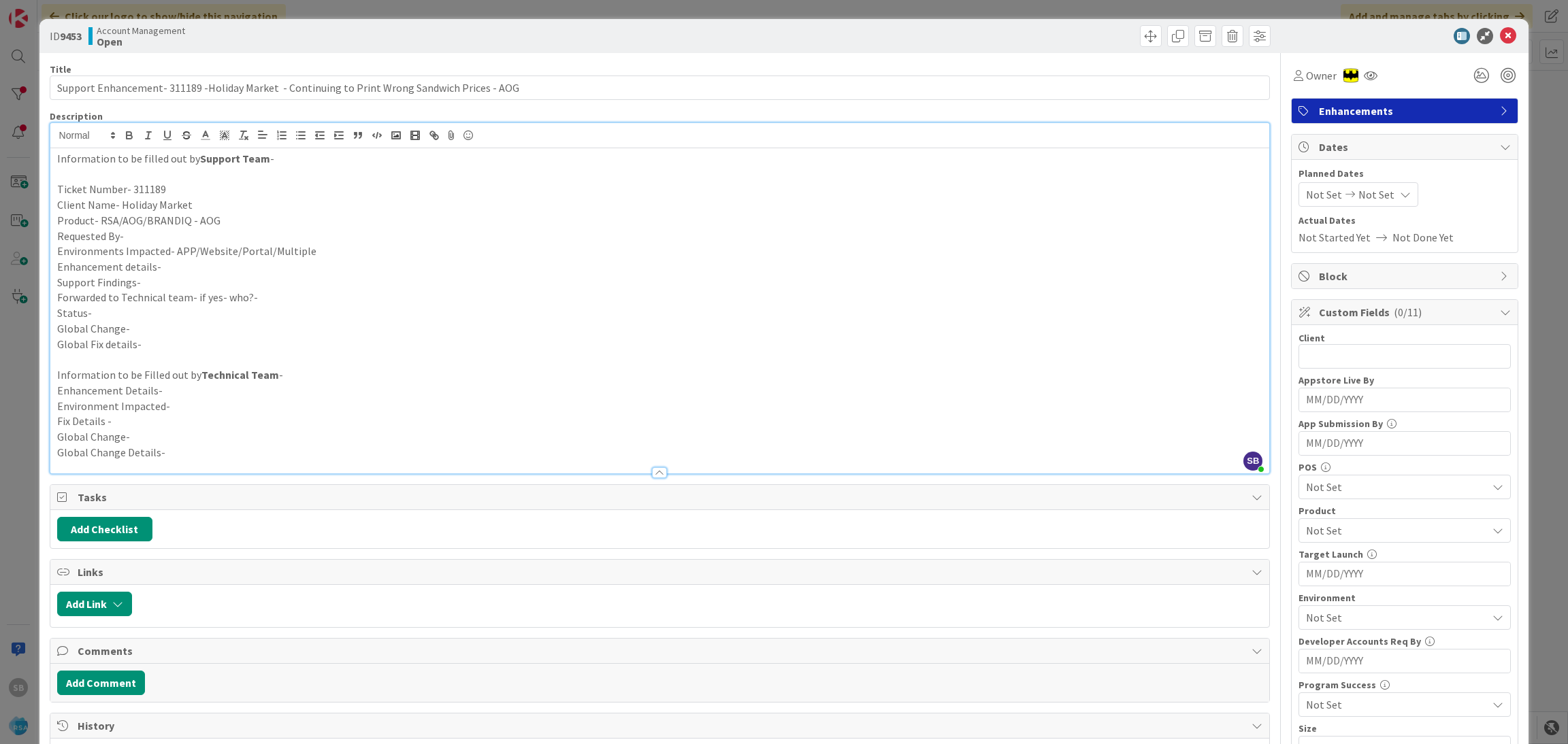
click at [175, 238] on p "Requested By-" at bounding box center [660, 236] width 1206 height 16
click at [311, 253] on p "Environments Impacted- APP/Website/Portal/Multiple" at bounding box center [660, 251] width 1206 height 16
click at [193, 257] on p "Environments Impacted- APP/Website/Portal/Multiple - Website" at bounding box center [660, 251] width 1206 height 16
click at [180, 262] on p "Enhancement details-" at bounding box center [660, 266] width 1206 height 16
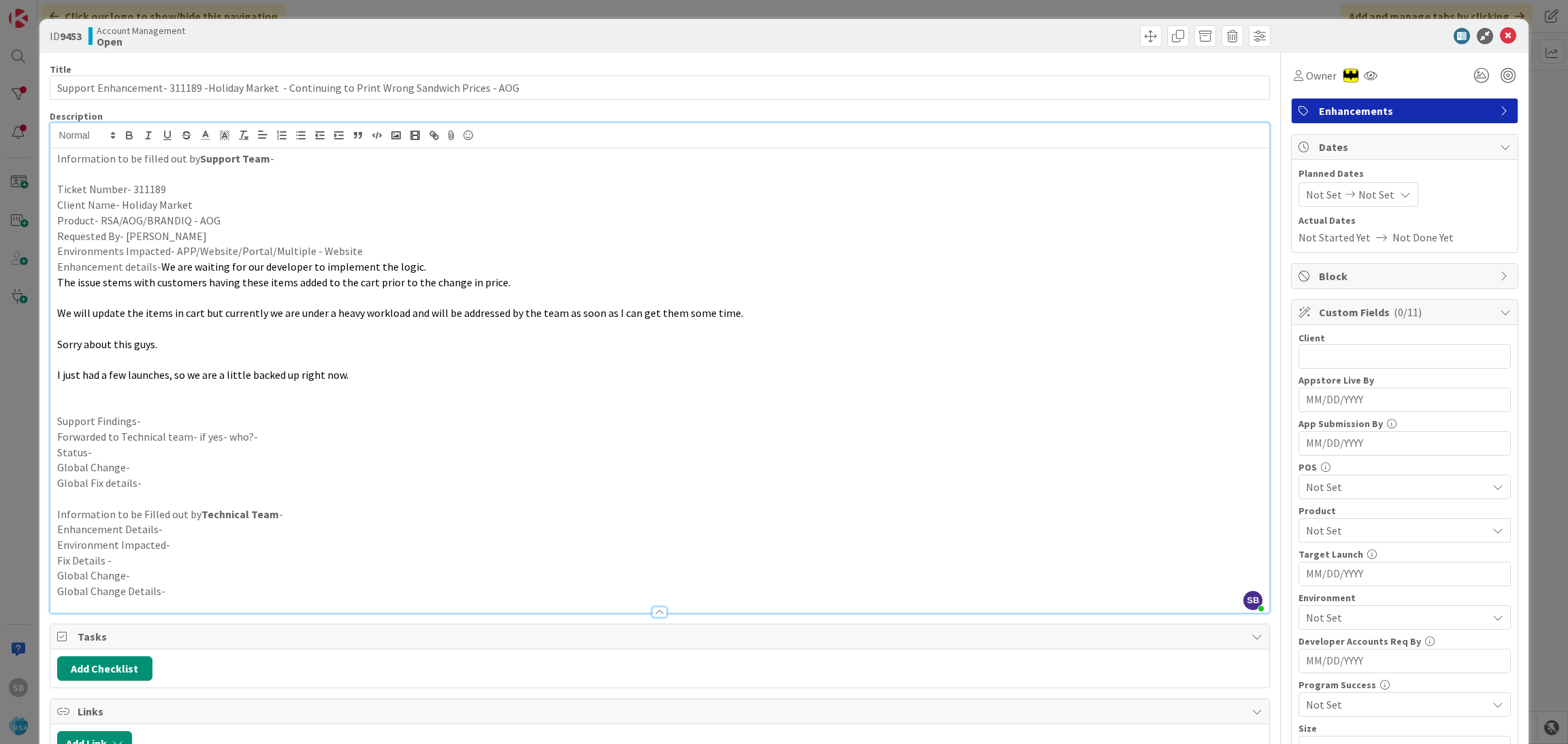
click at [149, 419] on p "Support Findings-" at bounding box center [660, 421] width 1206 height 16
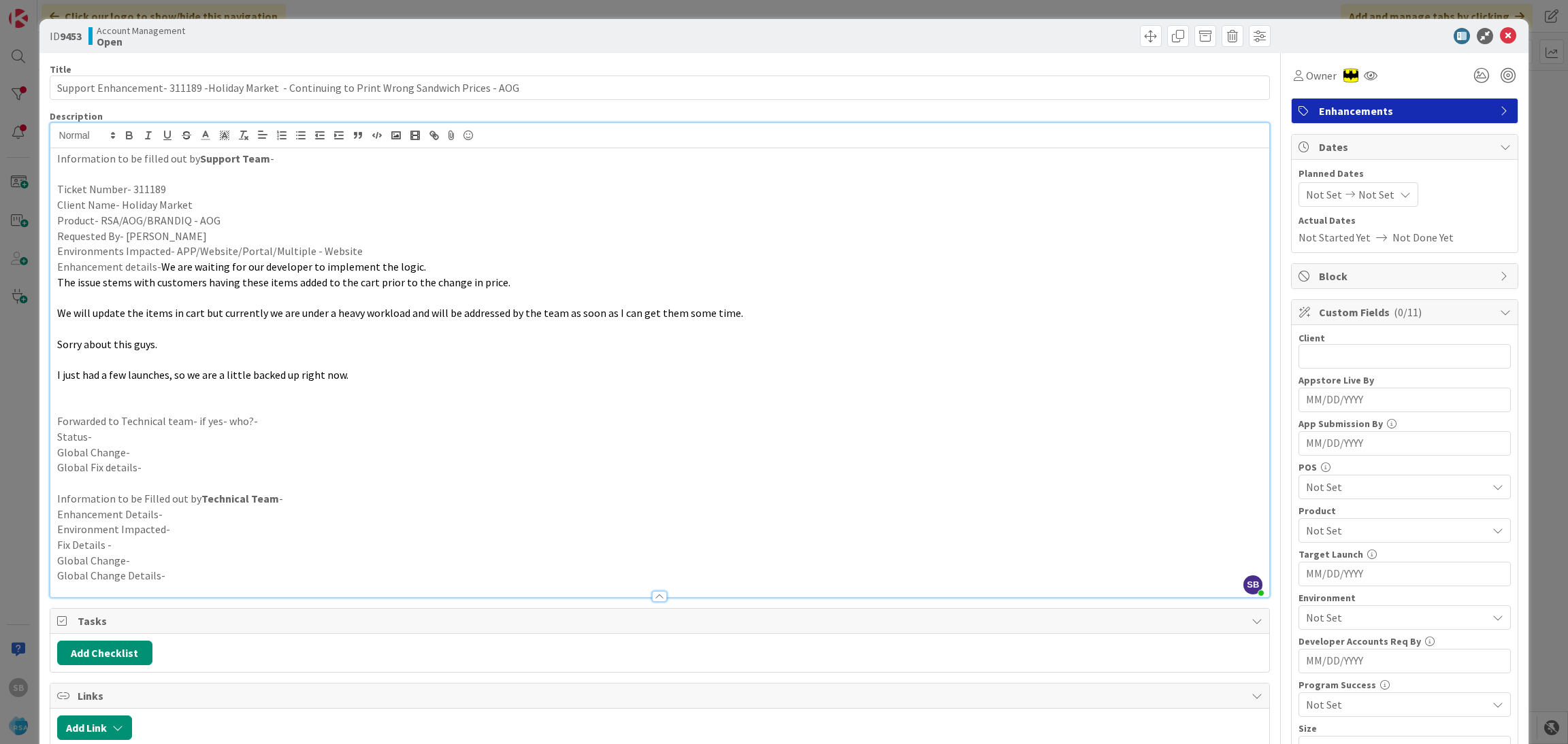
click at [293, 425] on p "Forwarded to Technical team- if yes- who?-" at bounding box center [660, 421] width 1206 height 16
click at [162, 438] on p "Status-" at bounding box center [660, 437] width 1206 height 16
click at [1299, 184] on div "Not Set Not Set" at bounding box center [1358, 195] width 120 height 25
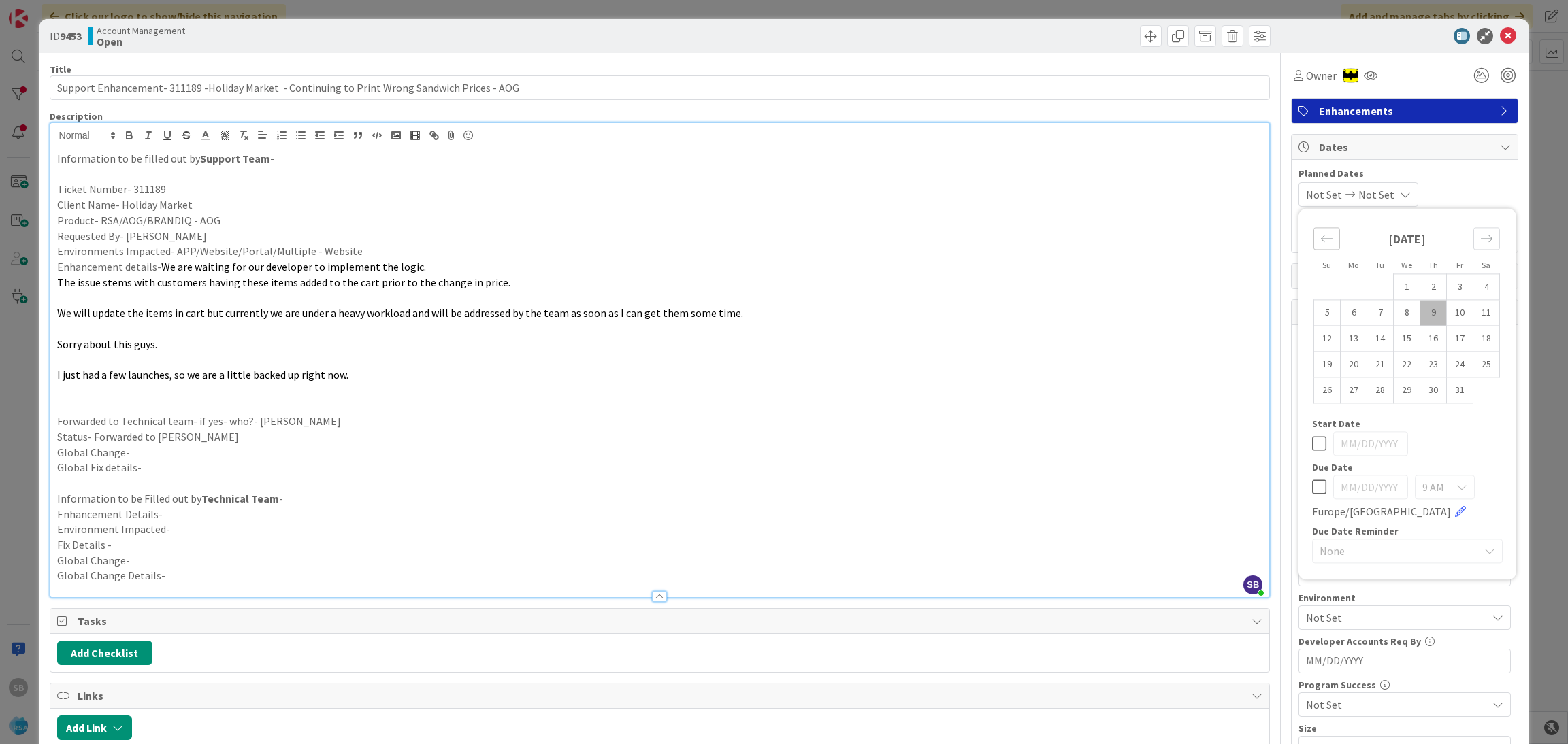
click at [1314, 230] on div "Move backward to switch to the previous month." at bounding box center [1327, 238] width 27 height 23
click at [1340, 388] on td "29" at bounding box center [1353, 390] width 27 height 26
type input "[DATE]"
click at [1473, 249] on div "Move forward to switch to the next month." at bounding box center [1486, 238] width 27 height 23
click at [1451, 310] on td "10" at bounding box center [1460, 313] width 27 height 26
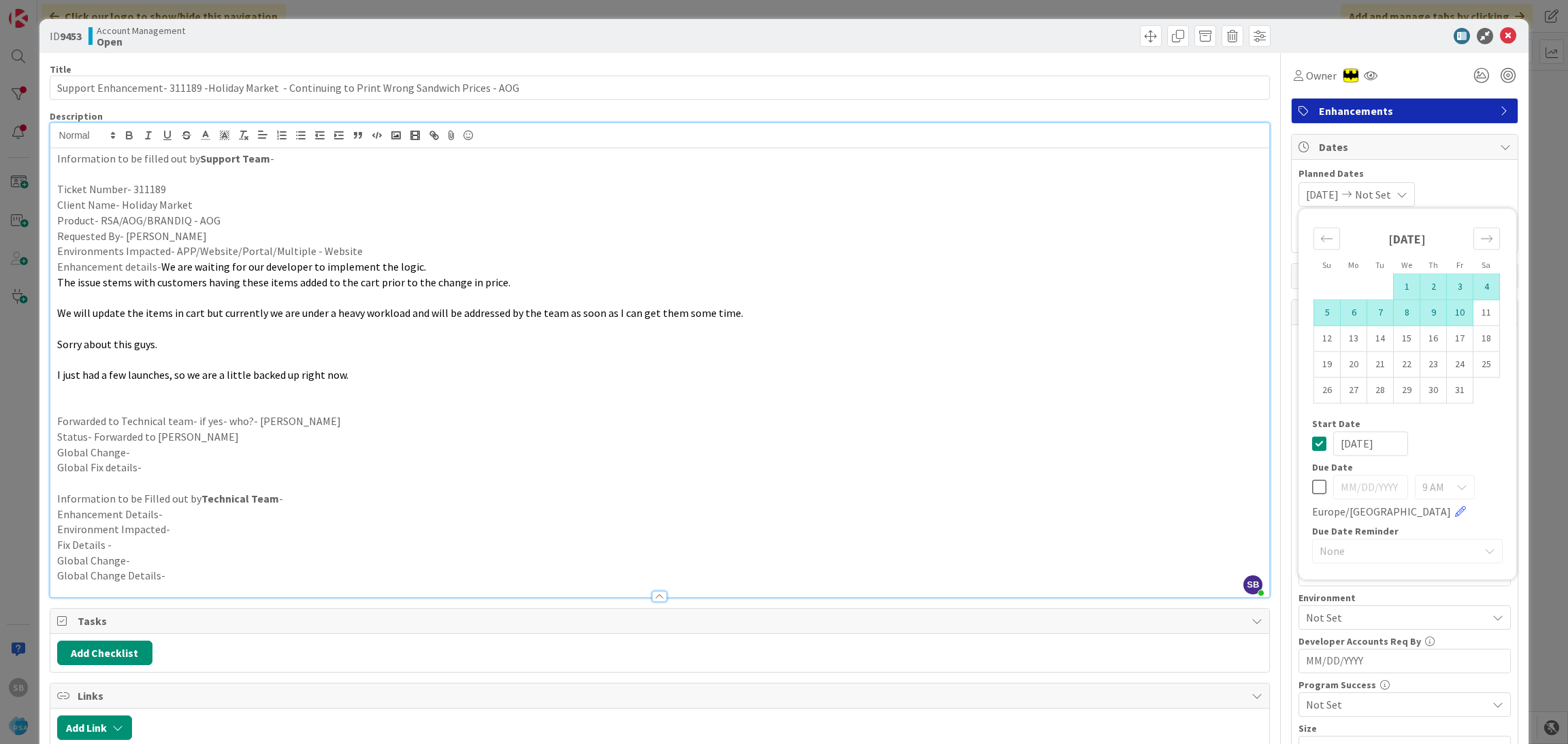
type input "[DATE]"
click at [1352, 201] on div "[DATE] [DATE]" at bounding box center [1355, 195] width 113 height 25
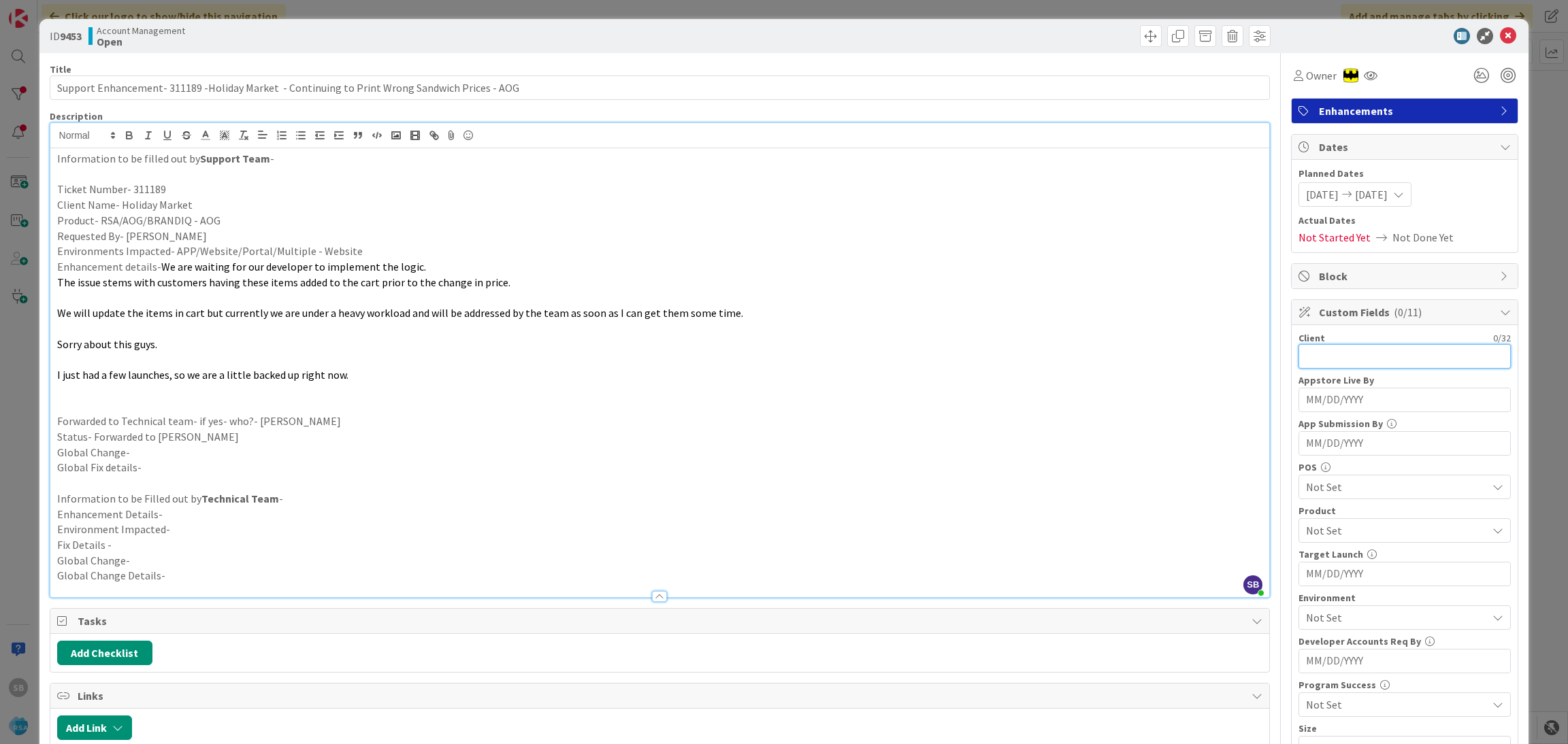
click at [1338, 344] on input "text" at bounding box center [1405, 356] width 212 height 25
type input "Holiday Market"
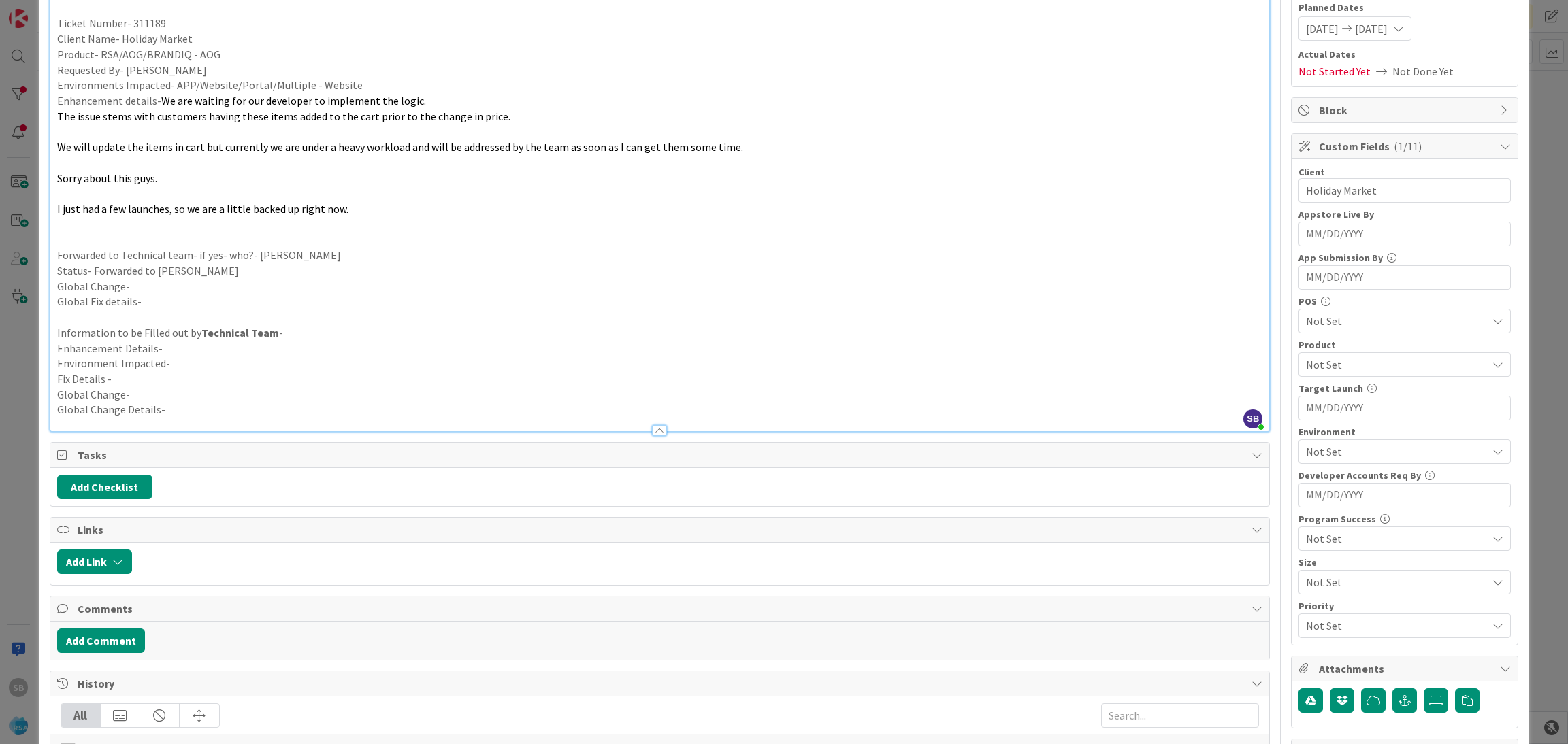
click at [1317, 364] on span "Not Set" at bounding box center [1397, 364] width 181 height 16
click at [1329, 400] on link "RSA" at bounding box center [1402, 397] width 217 height 25
click at [1319, 420] on span "AOG" at bounding box center [1329, 421] width 21 height 21
click at [1332, 393] on link "RSA" at bounding box center [1402, 397] width 217 height 25
click at [1363, 367] on span "AOG" at bounding box center [1397, 364] width 181 height 16
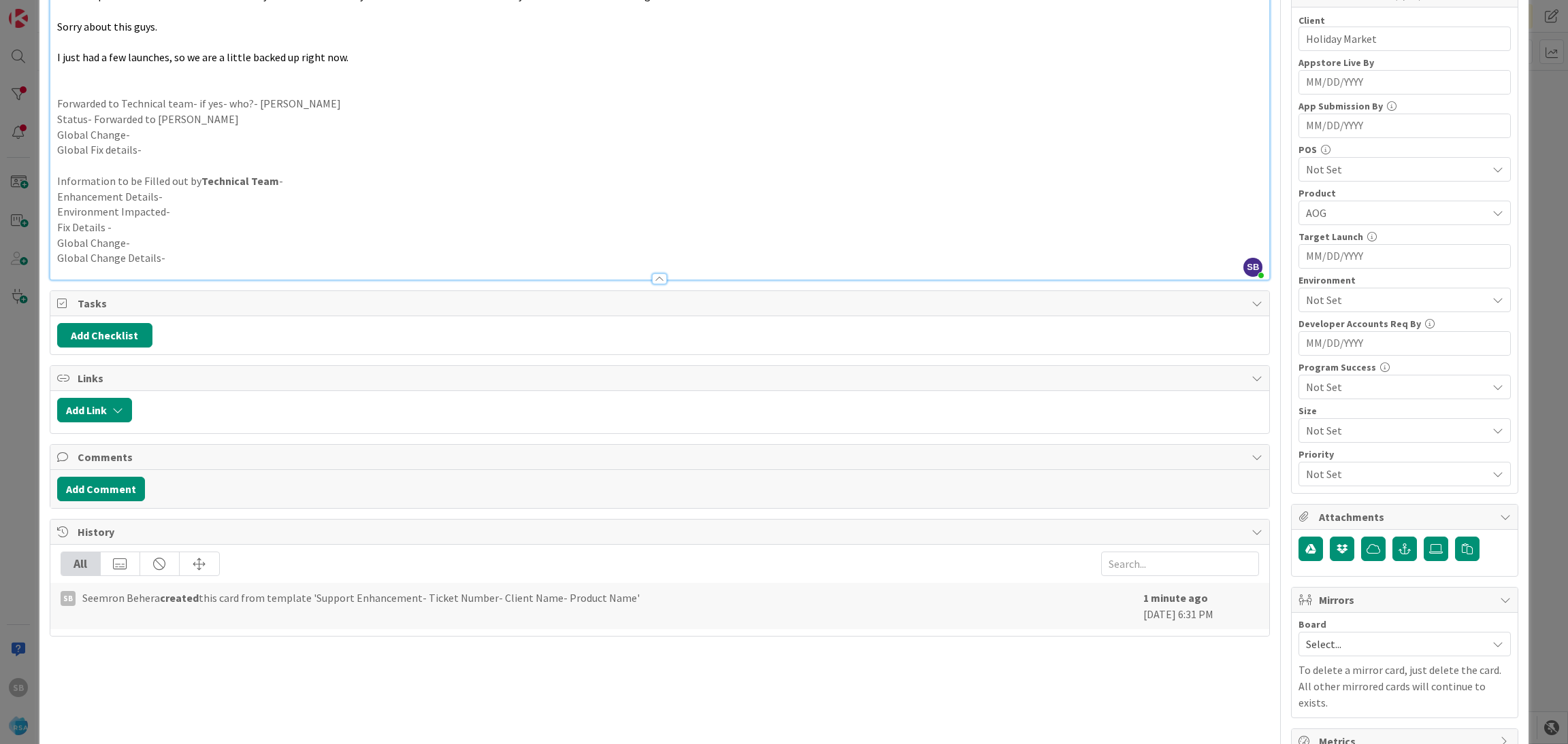
scroll to position [344, 0]
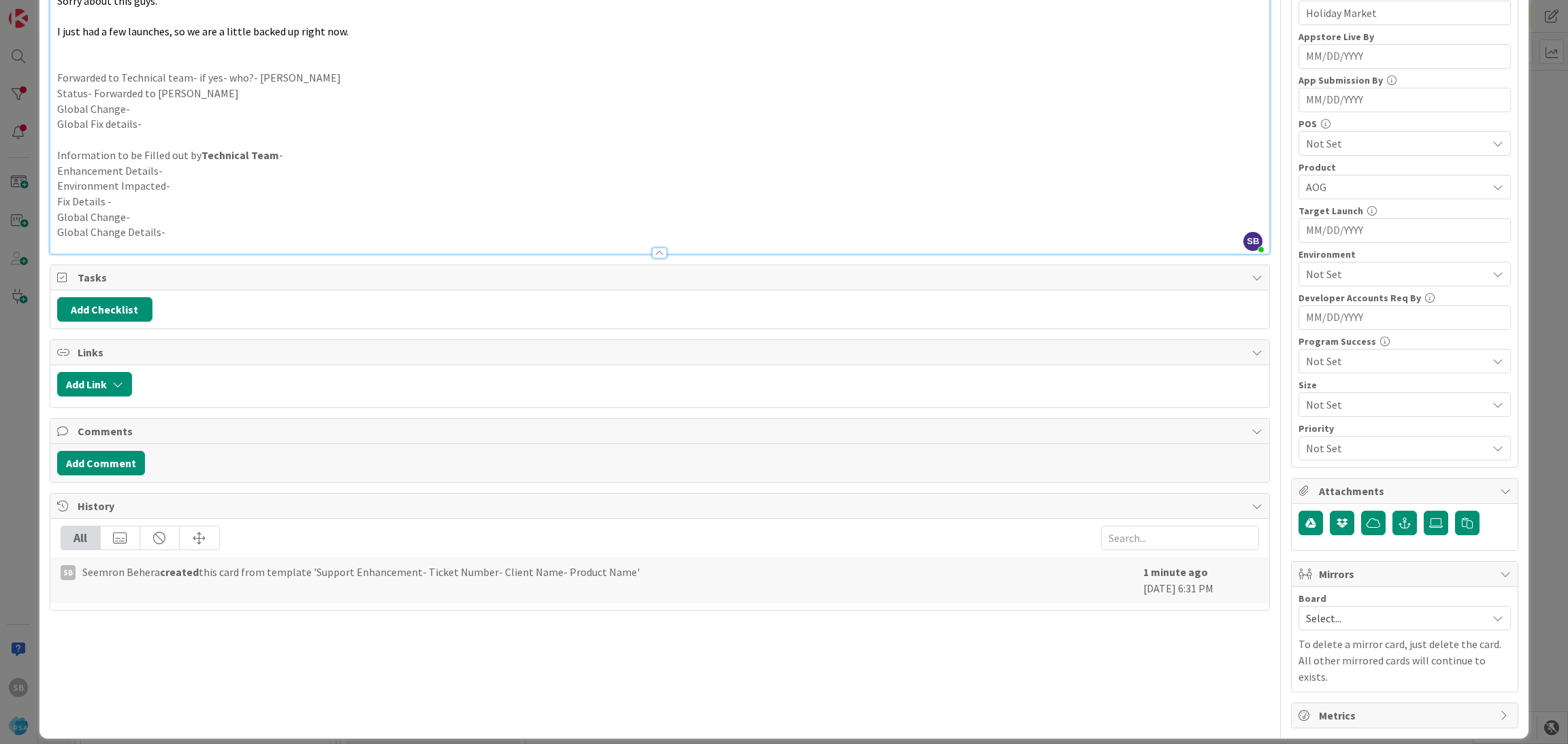
click at [1327, 275] on span "Not Set" at bounding box center [1397, 274] width 181 height 16
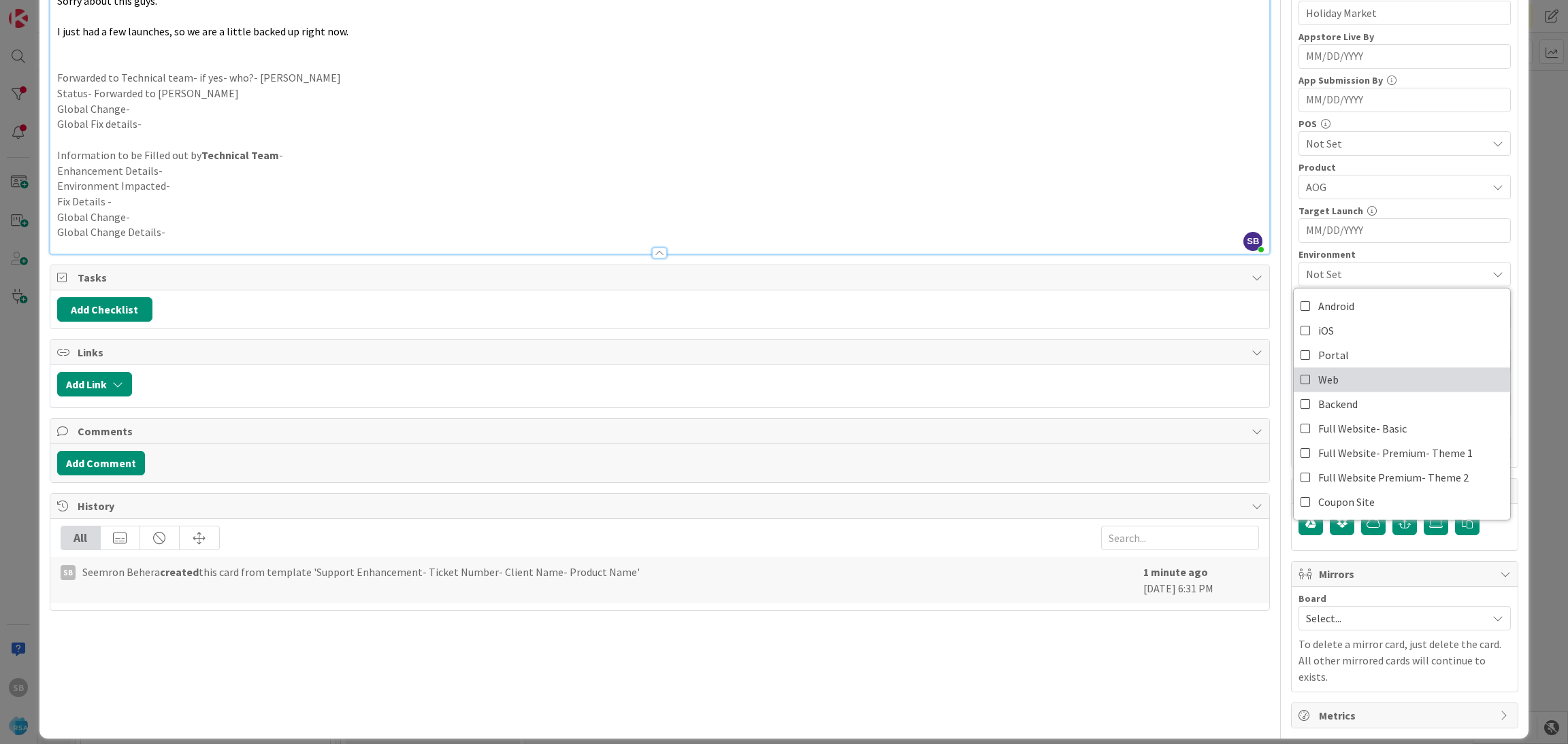
click at [1329, 379] on link "Web" at bounding box center [1402, 380] width 217 height 25
click at [1353, 270] on span "Web" at bounding box center [1397, 274] width 181 height 16
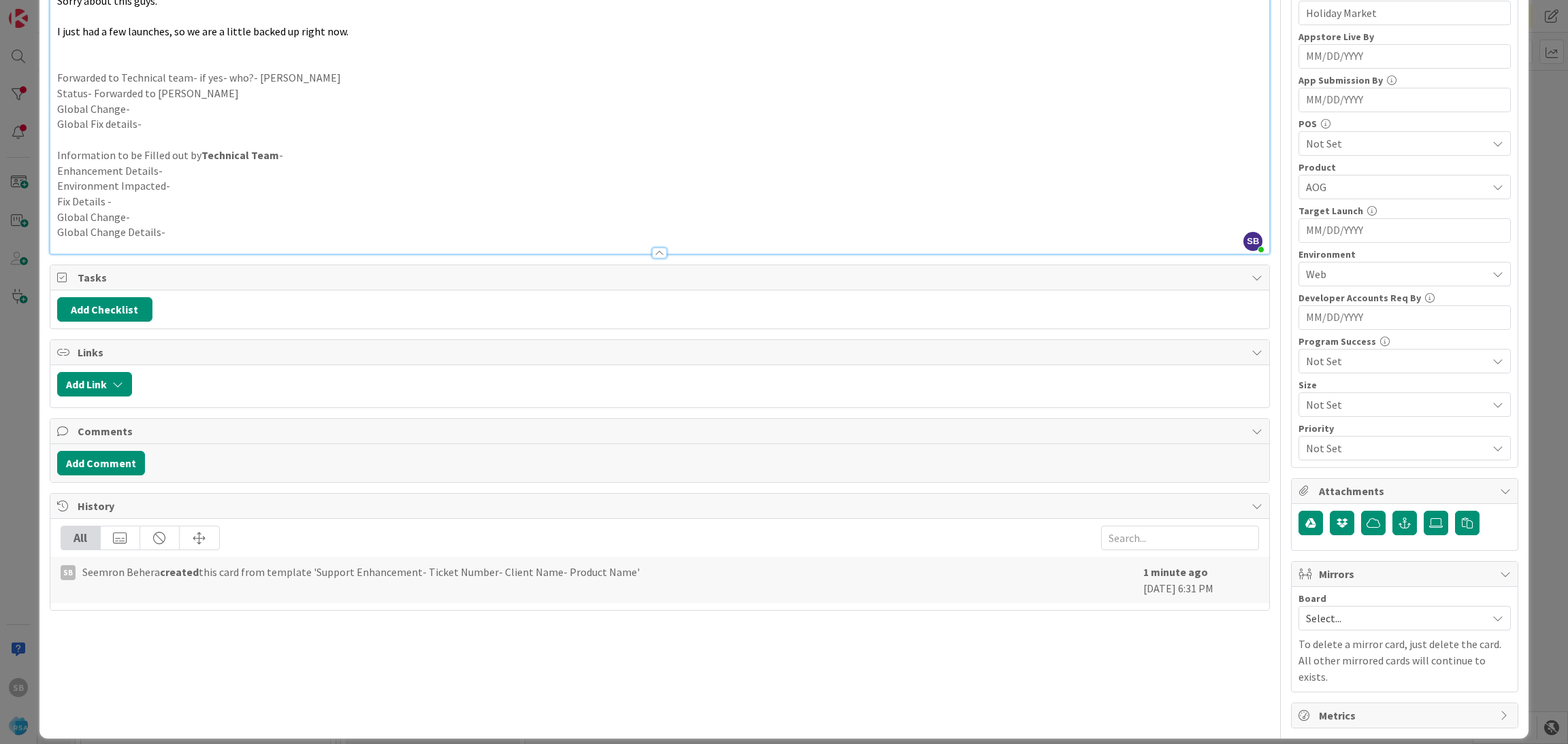
click at [1340, 621] on span "Select..." at bounding box center [1393, 619] width 174 height 19
click at [1330, 703] on span "Software Development" at bounding box center [1414, 707] width 180 height 21
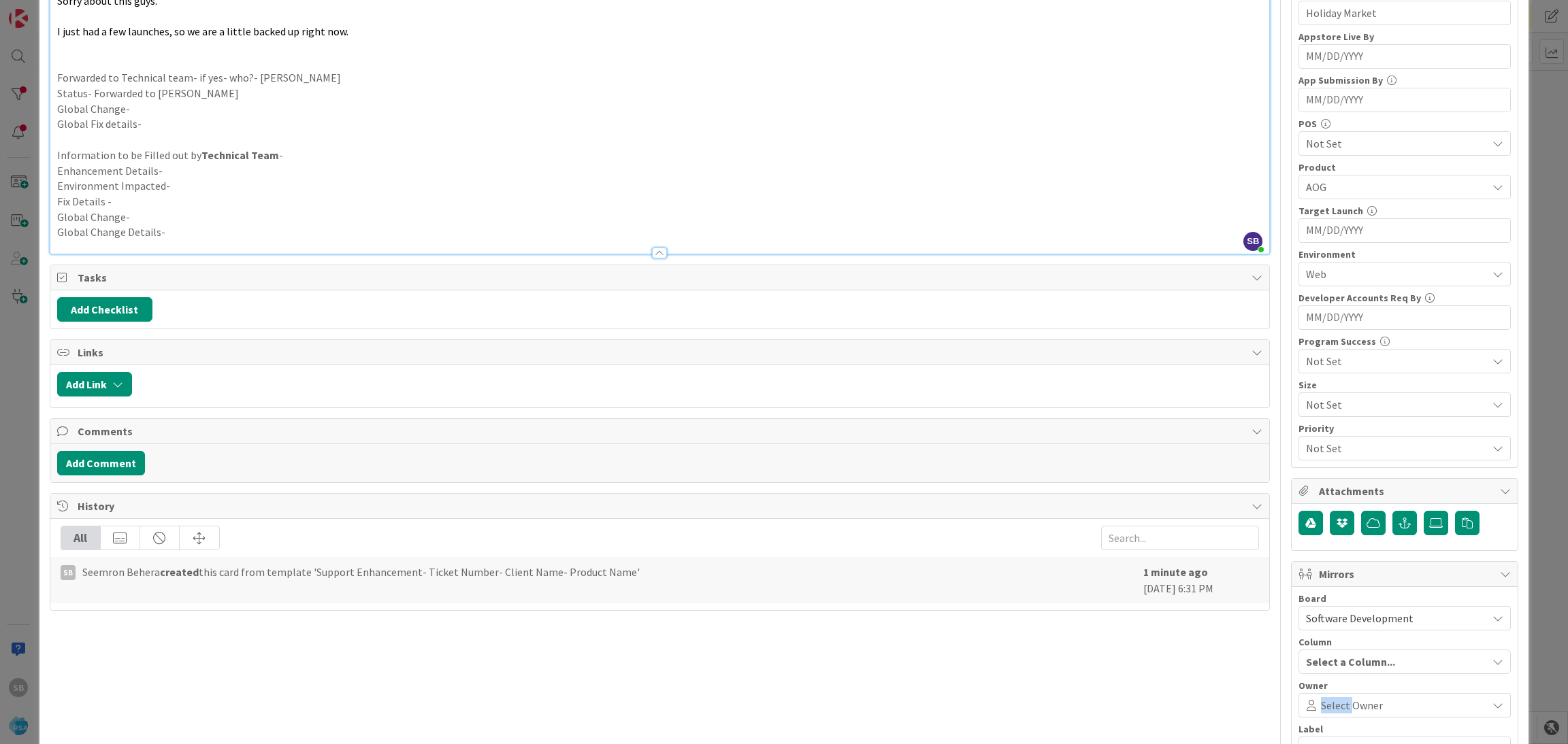
click at [1330, 703] on span "Select Owner" at bounding box center [1352, 706] width 62 height 16
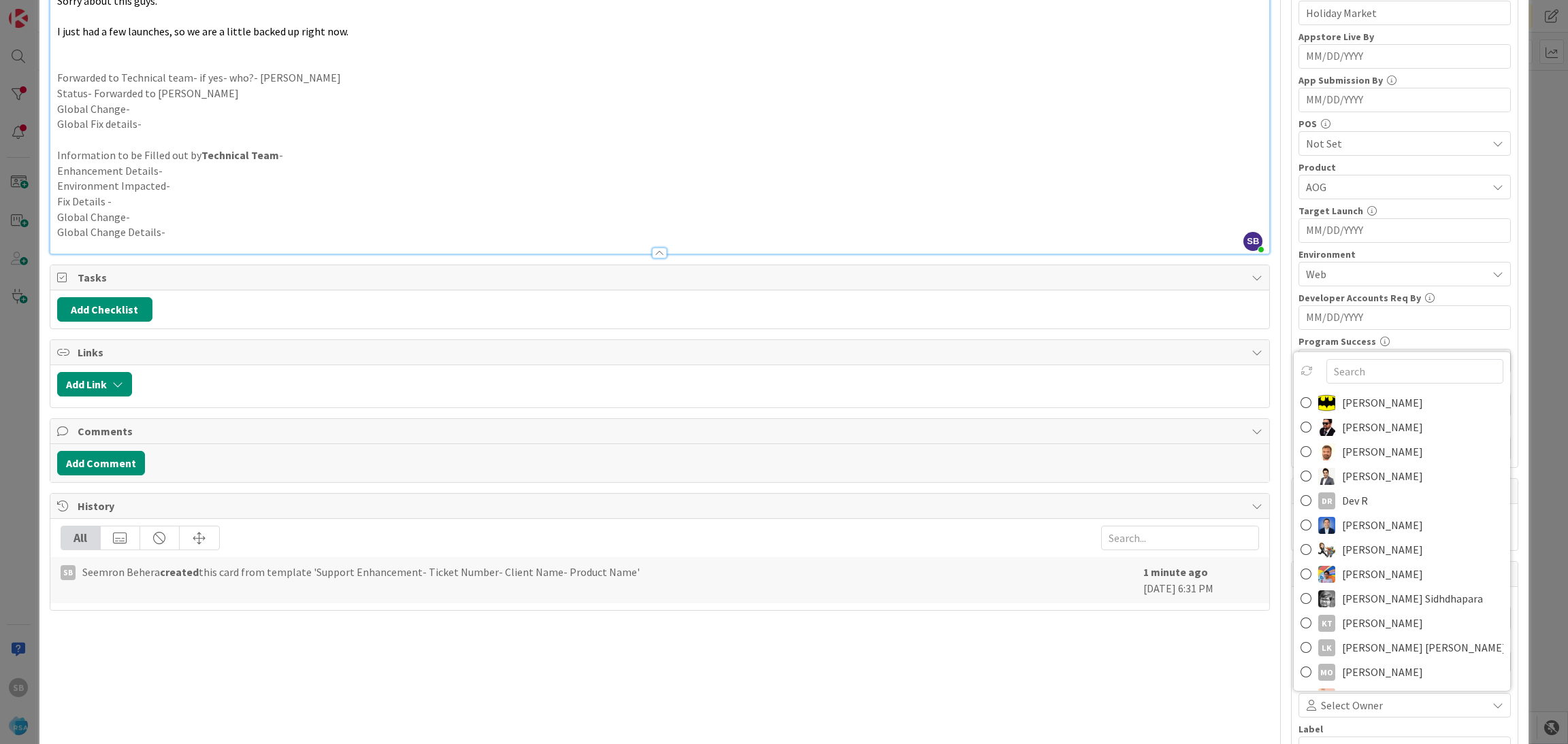
scroll to position [351, 0]
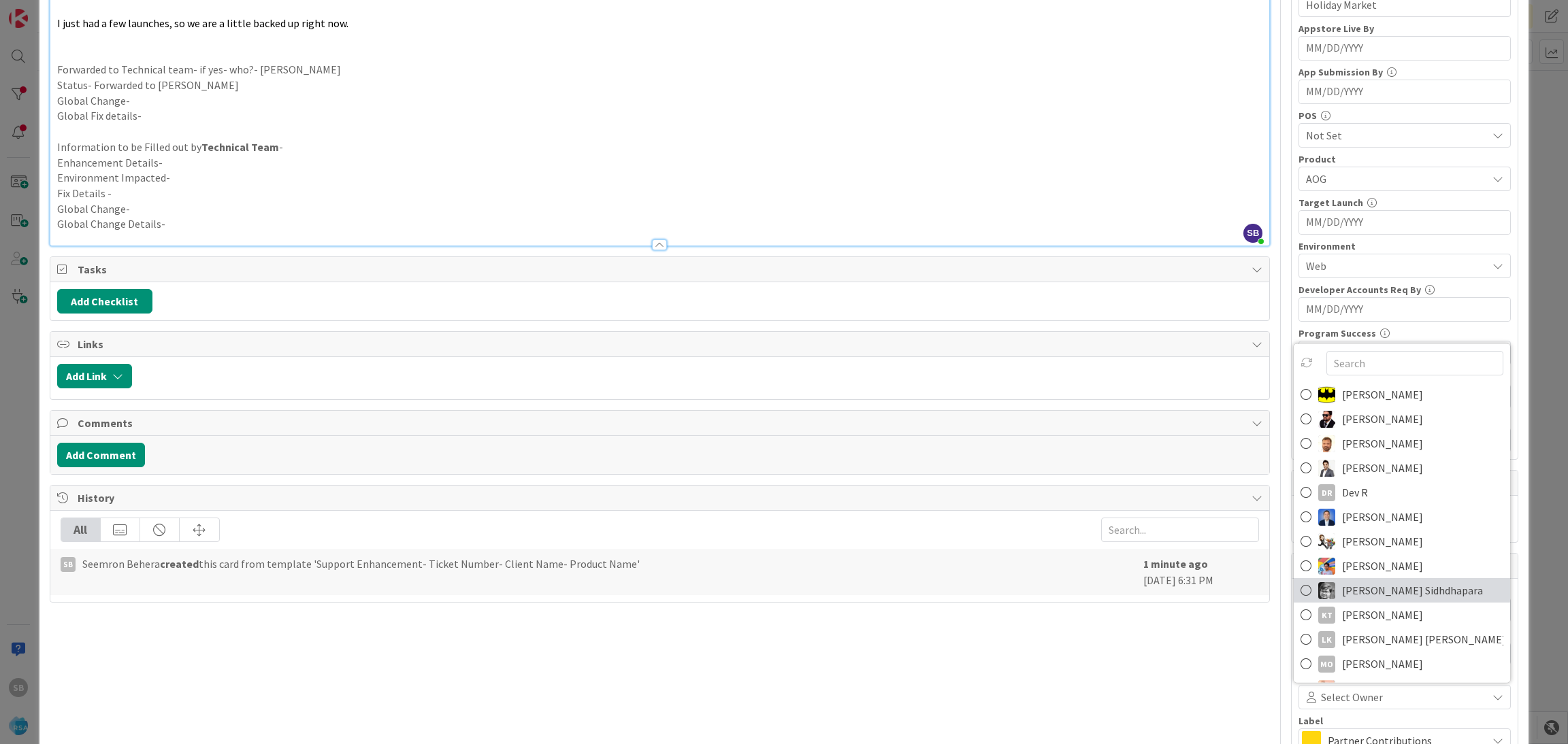
click at [1343, 597] on span "[PERSON_NAME] Sidhdhapara" at bounding box center [1412, 591] width 141 height 21
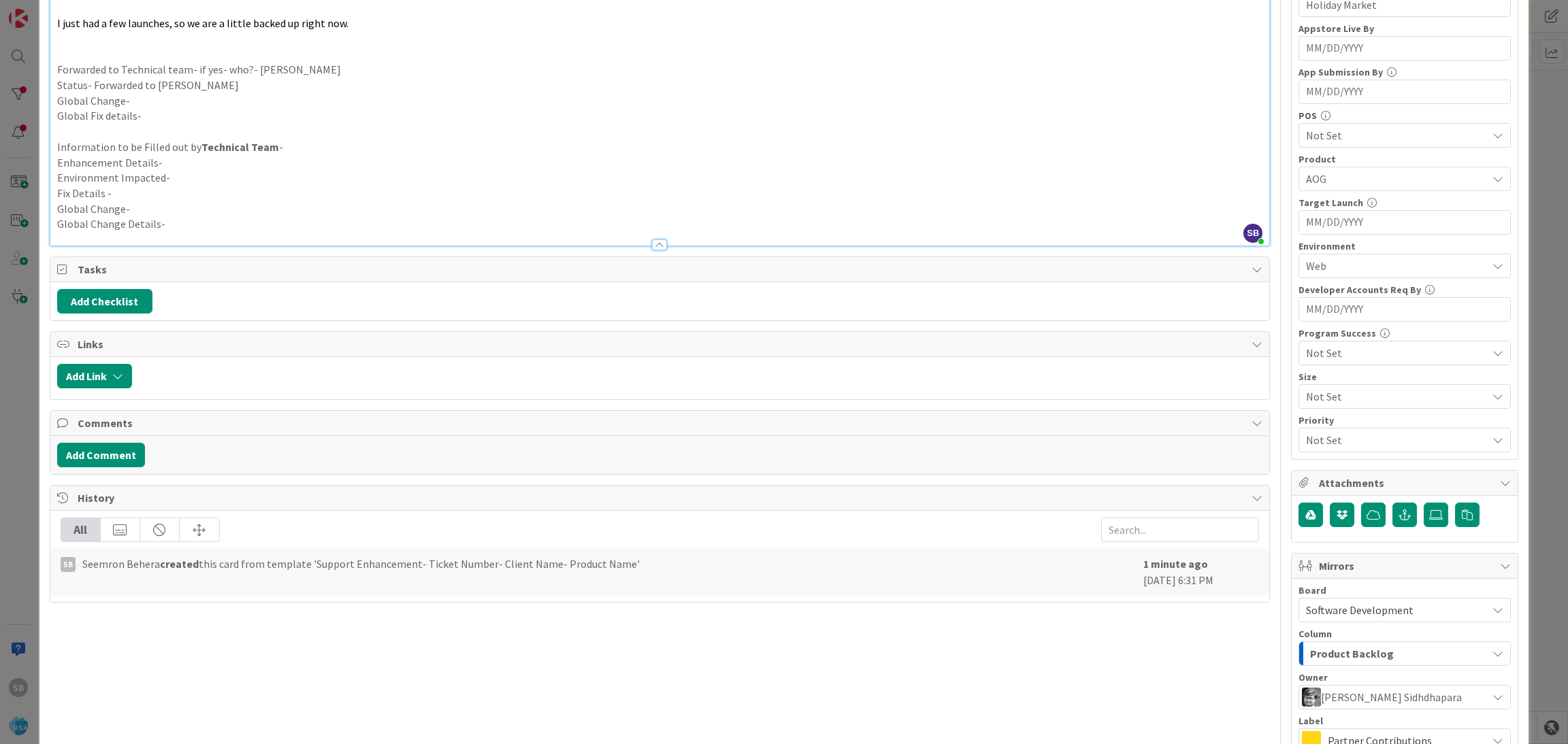
scroll to position [506, 0]
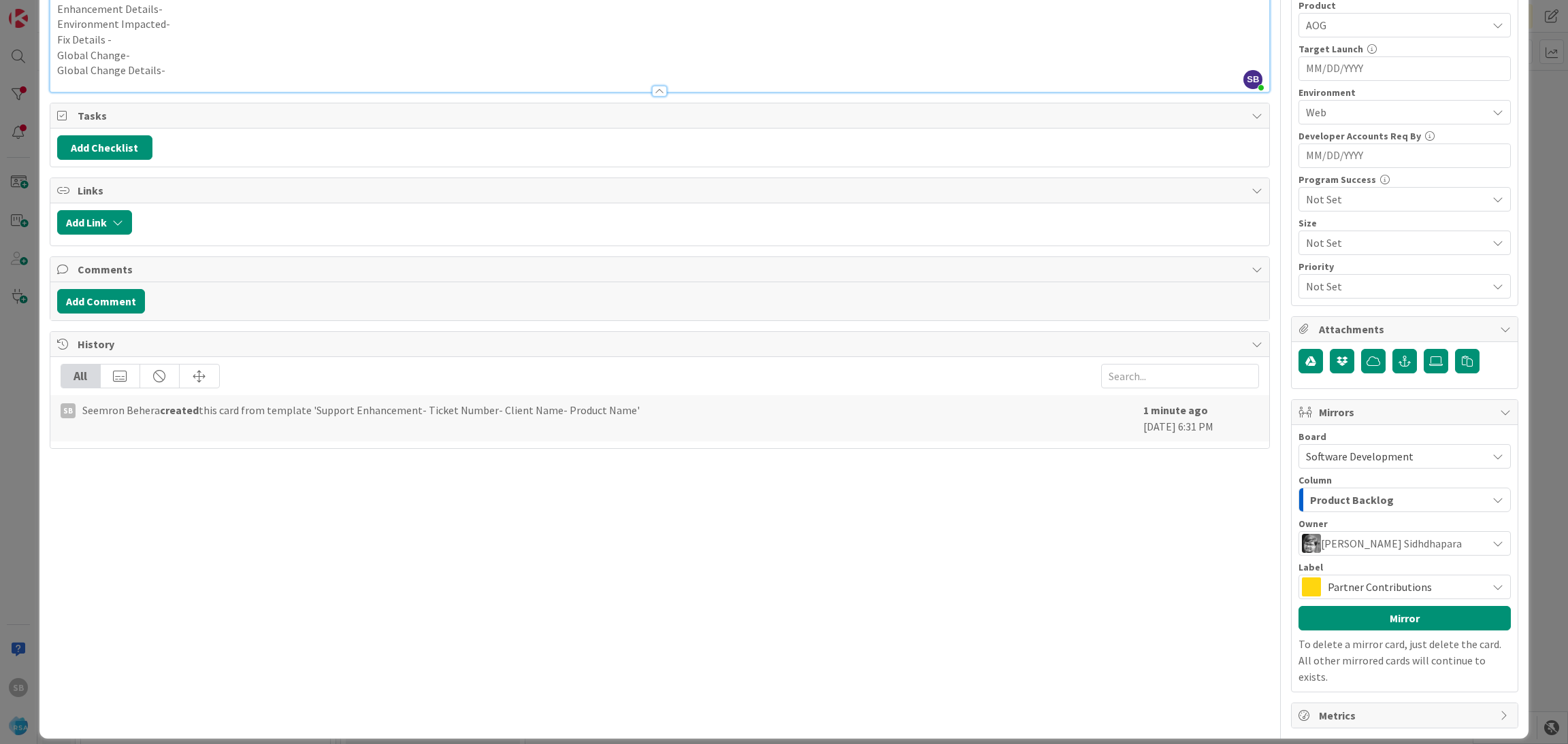
click at [1375, 591] on span "Partner Contributions" at bounding box center [1404, 587] width 152 height 19
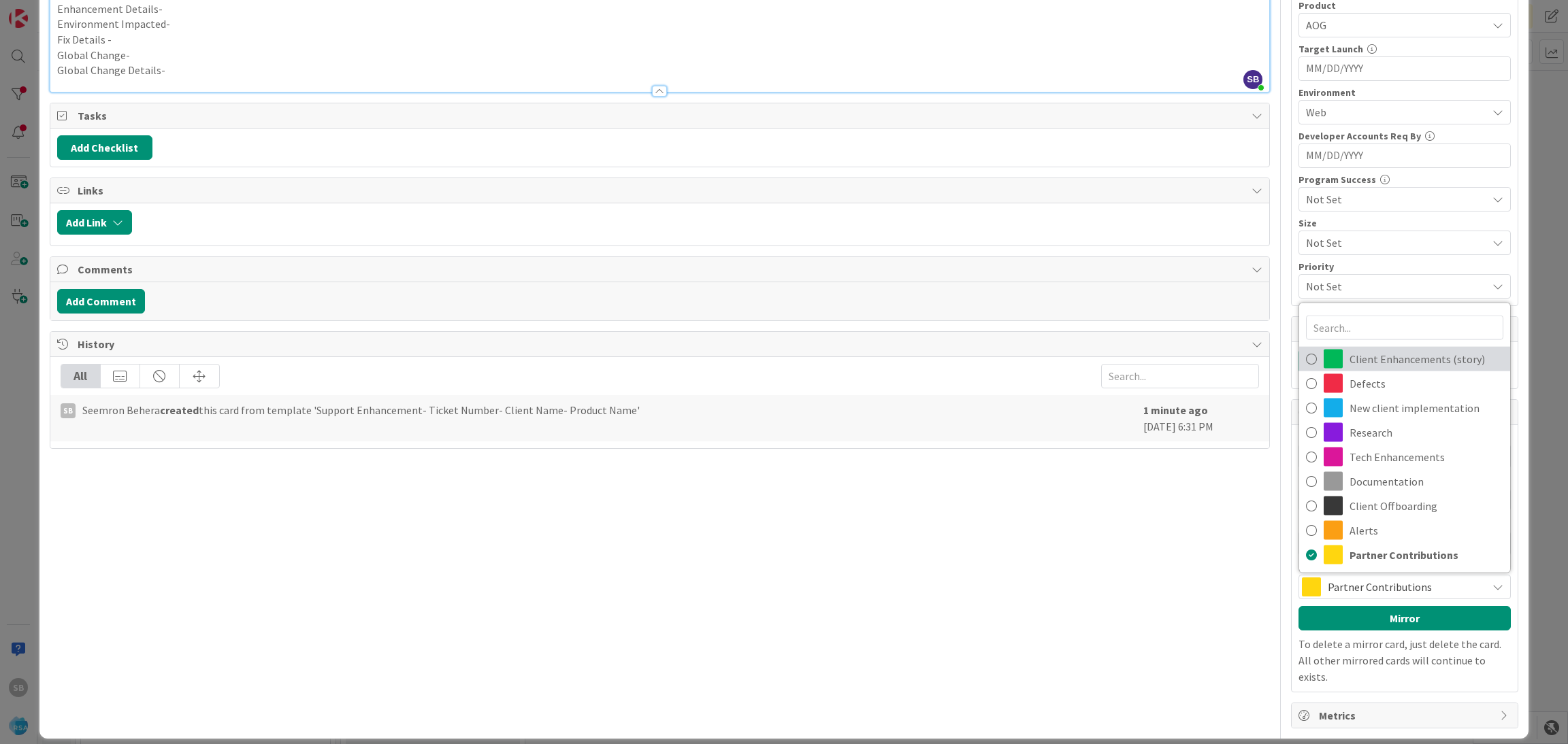
click at [1361, 369] on span "Client Enhancements (story)" at bounding box center [1426, 359] width 154 height 21
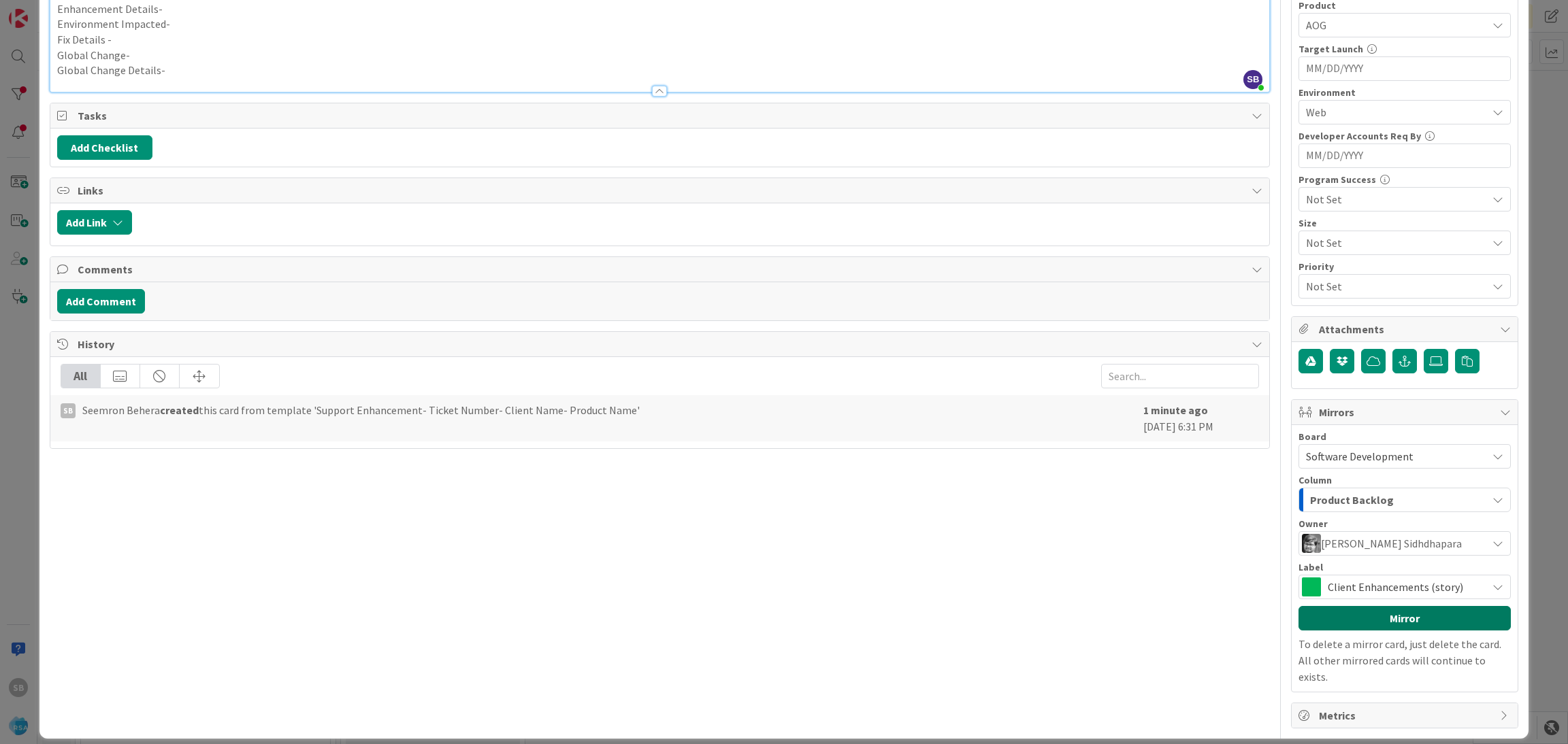
click at [1366, 615] on button "Mirror" at bounding box center [1405, 619] width 212 height 25
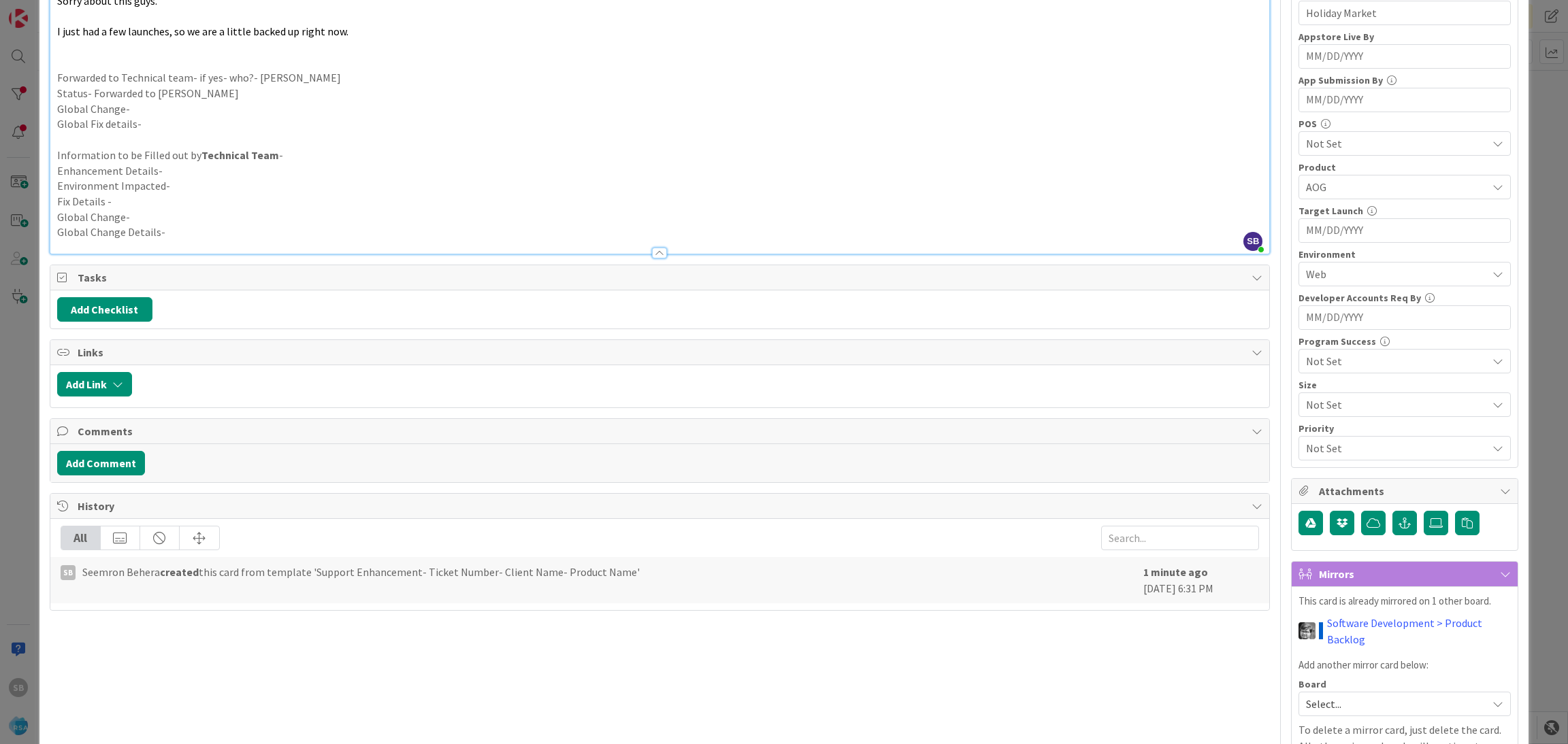
scroll to position [430, 0]
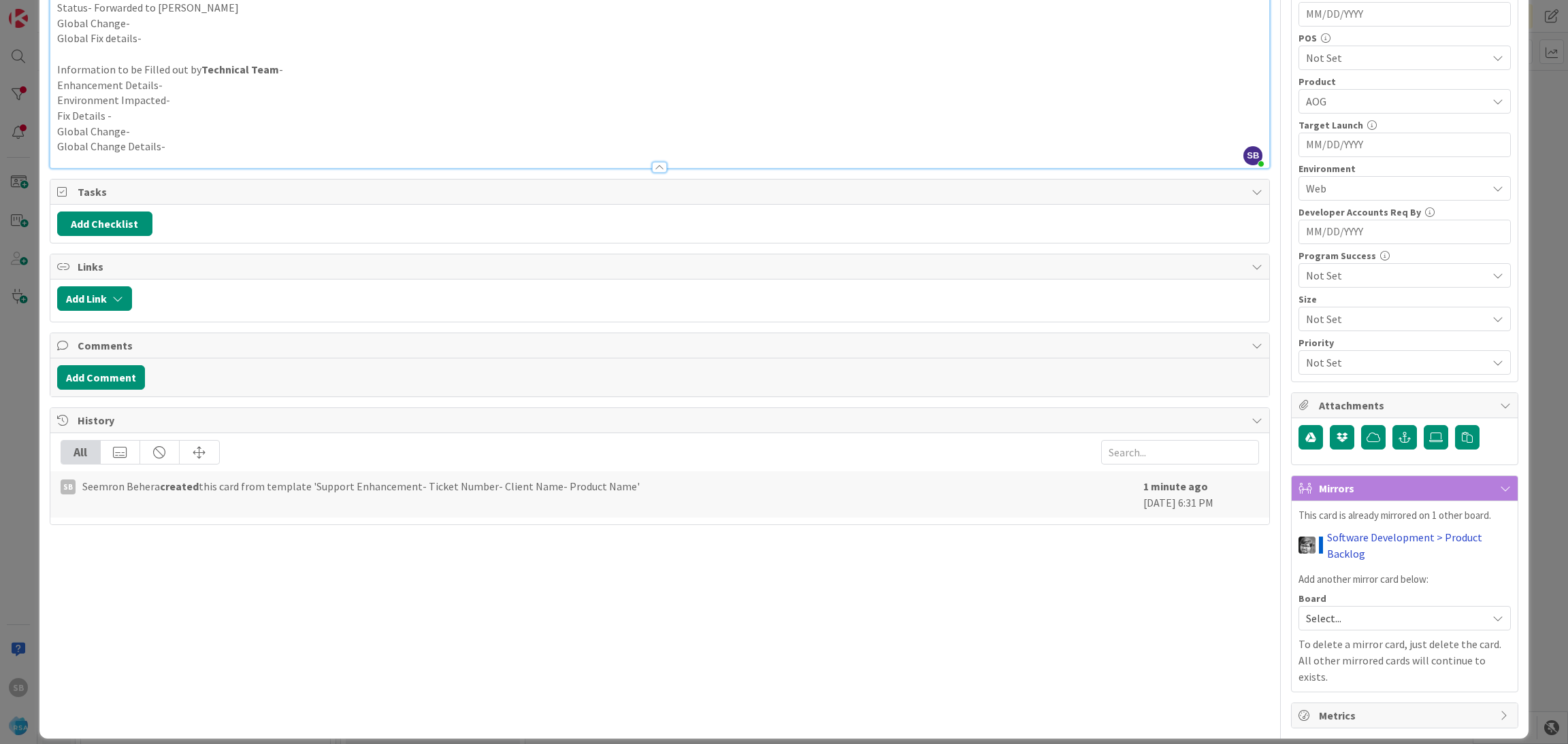
click at [1344, 540] on link "Software Development > Product Backlog" at bounding box center [1419, 546] width 184 height 33
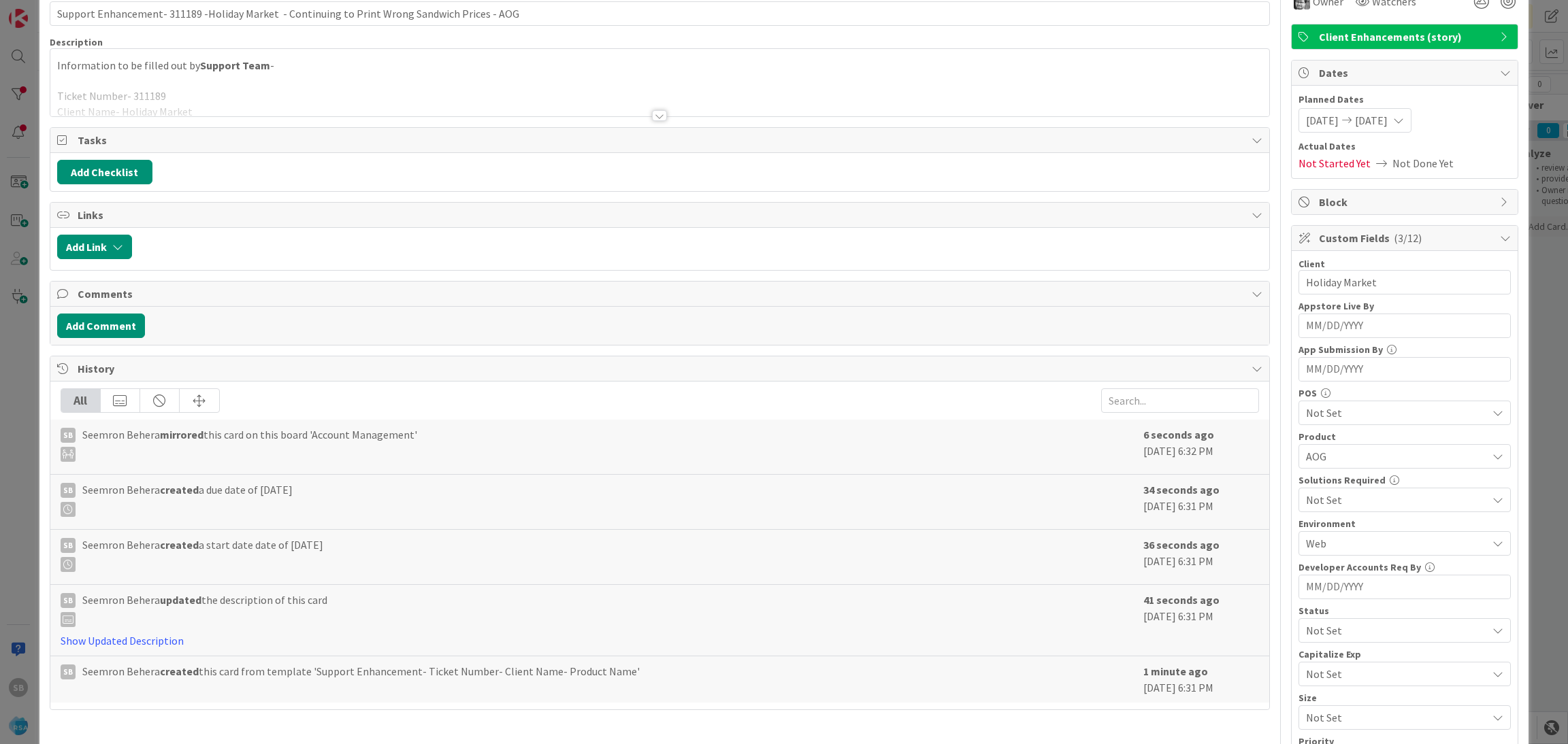
scroll to position [84, 0]
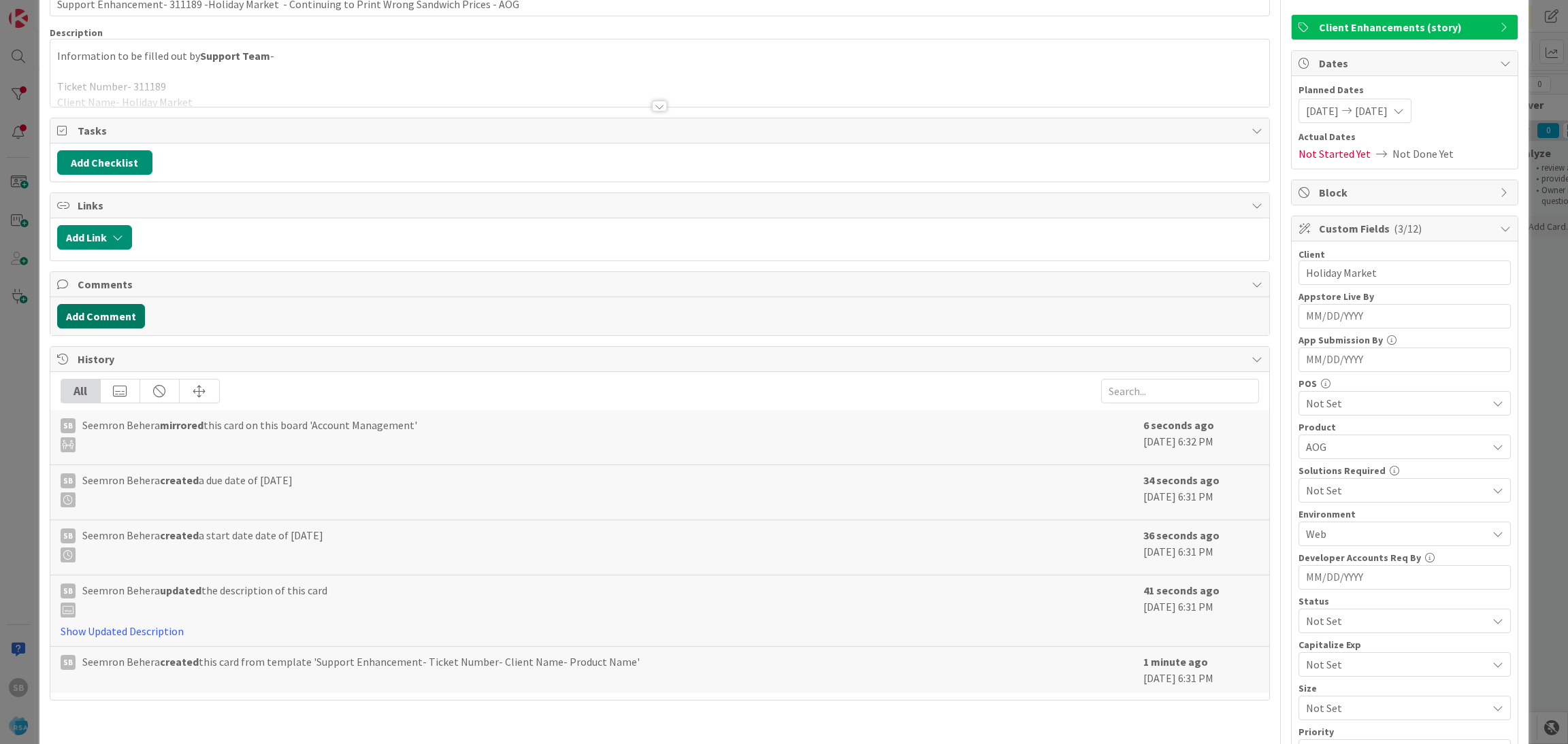
click at [117, 316] on button "Add Comment" at bounding box center [101, 317] width 88 height 25
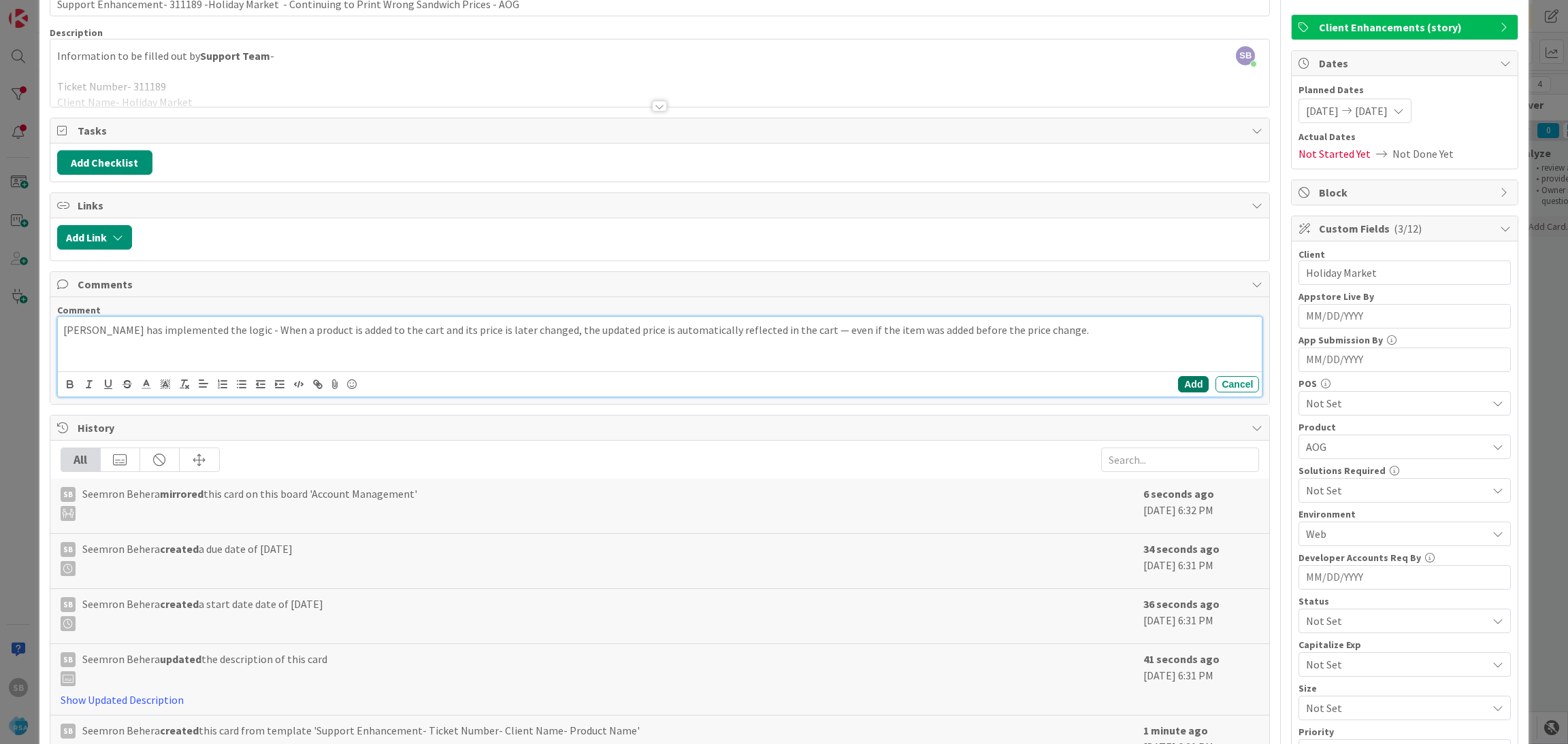
click at [1178, 385] on button "Add" at bounding box center [1193, 384] width 31 height 16
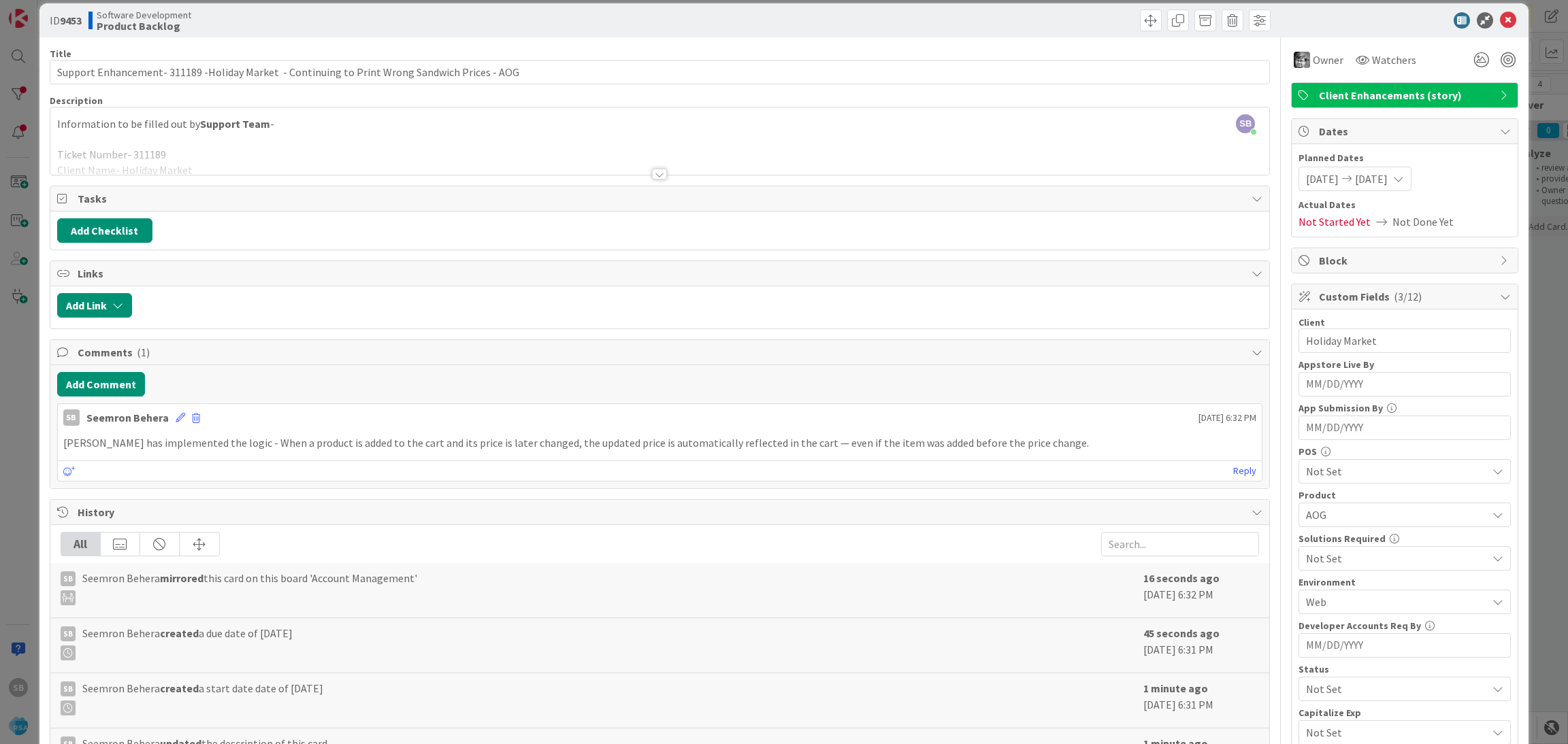
scroll to position [0, 0]
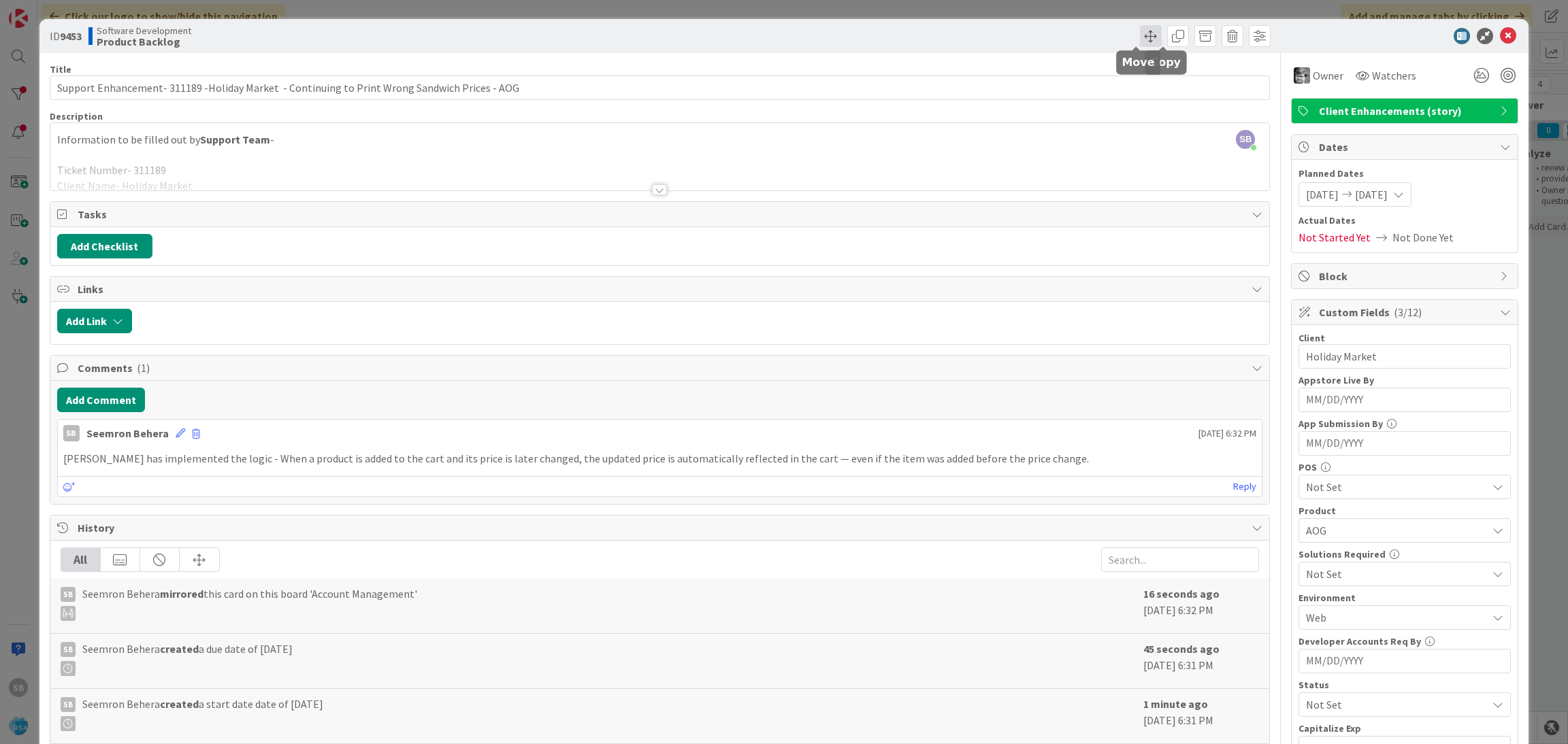
click at [1142, 37] on span at bounding box center [1151, 36] width 22 height 22
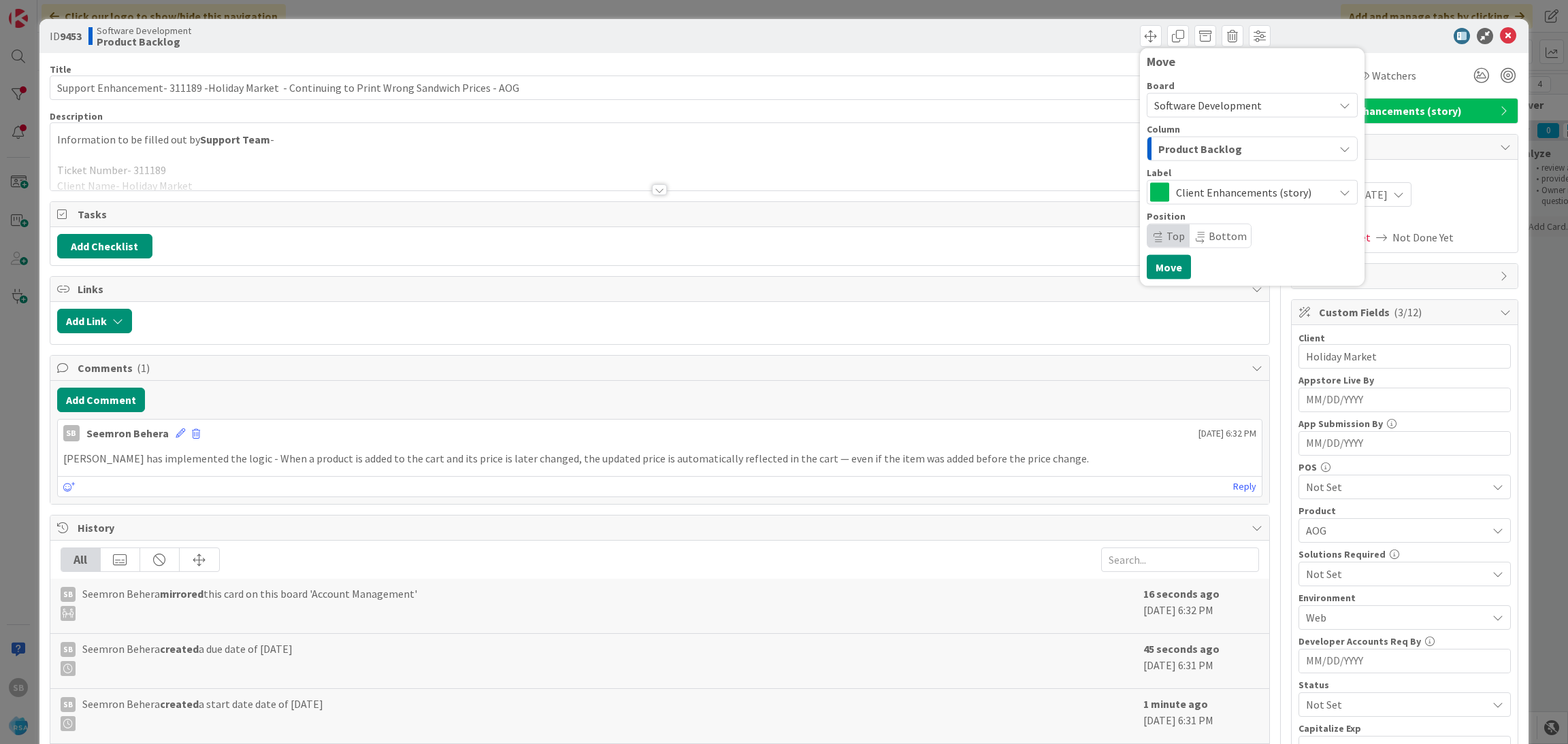
click at [1261, 143] on div "Product Backlog" at bounding box center [1244, 149] width 179 height 22
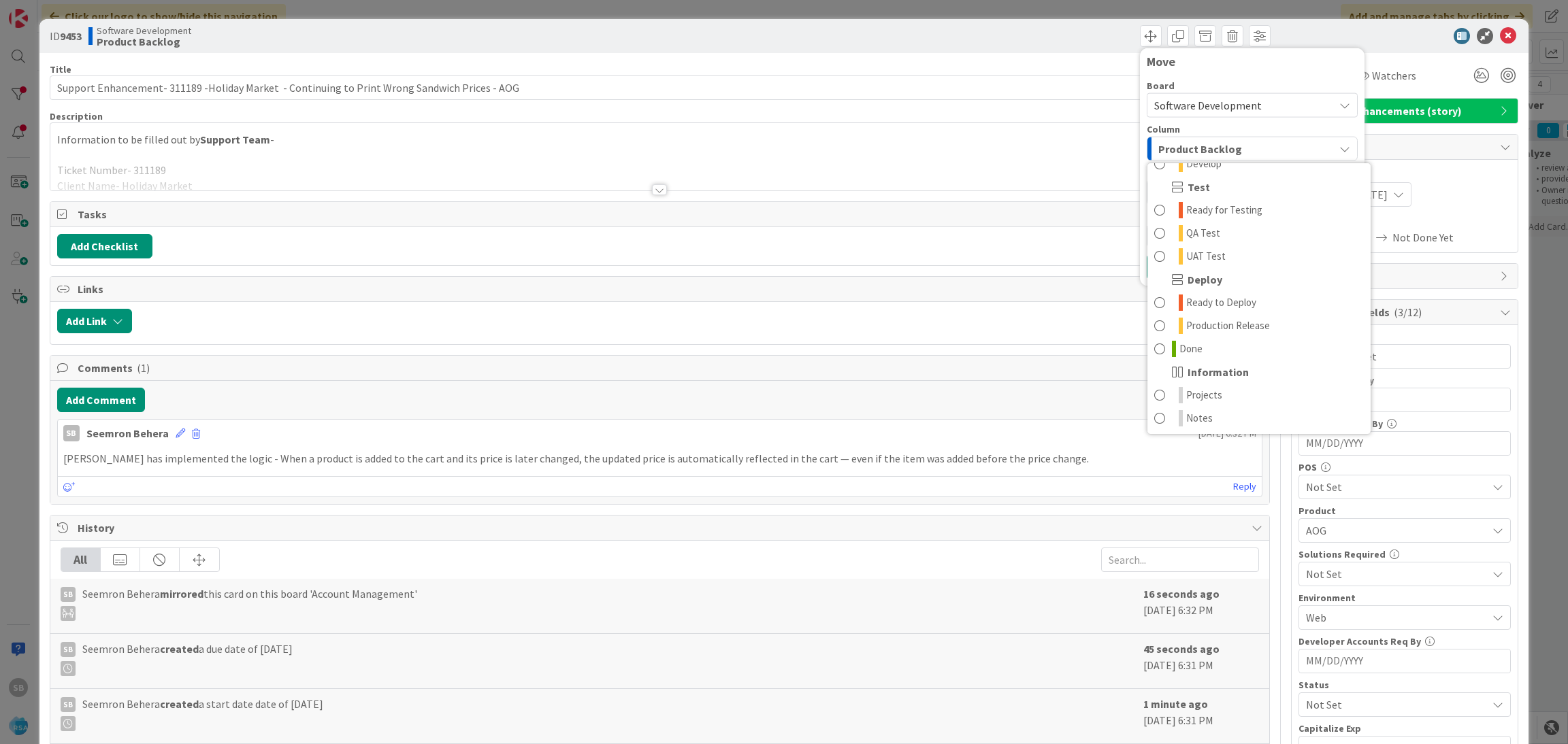
scroll to position [388, 0]
click at [1219, 347] on link "Done" at bounding box center [1259, 348] width 223 height 23
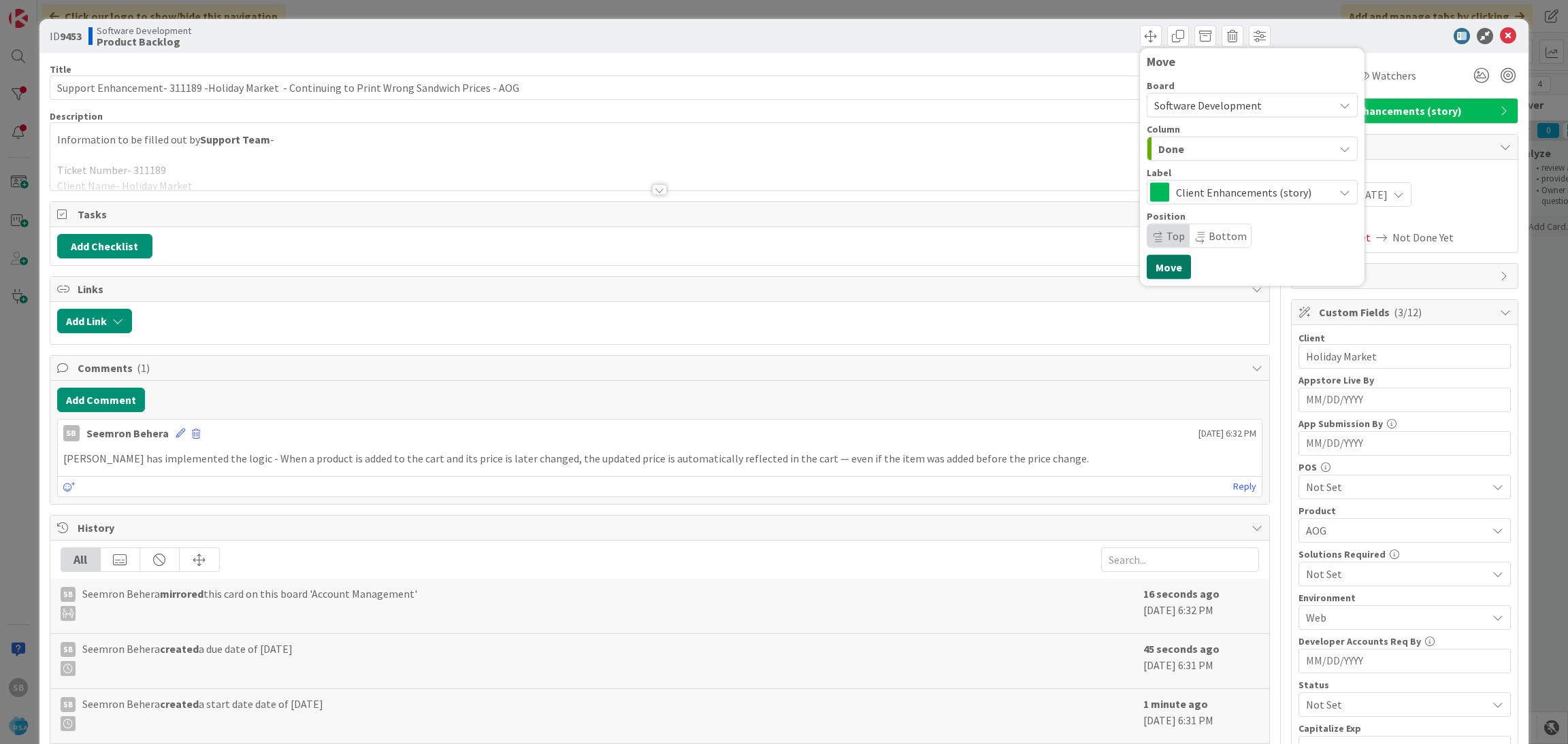
click at [1147, 269] on button "Move" at bounding box center [1168, 267] width 45 height 25
